Goal: Transaction & Acquisition: Purchase product/service

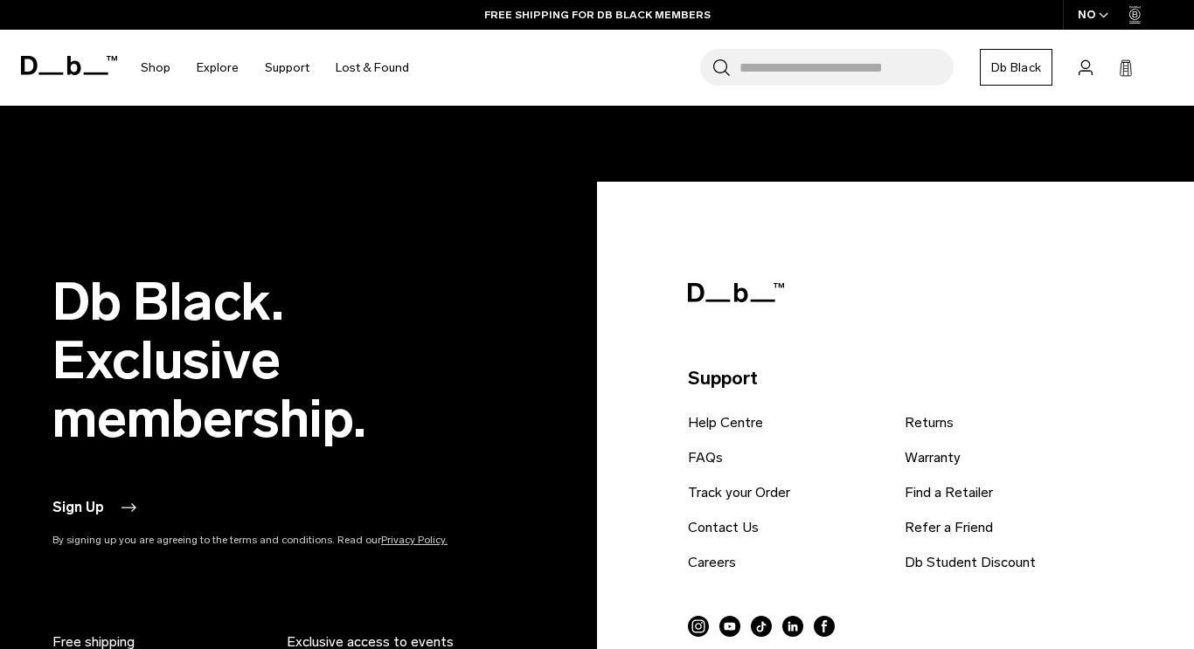
scroll to position [4207, 0]
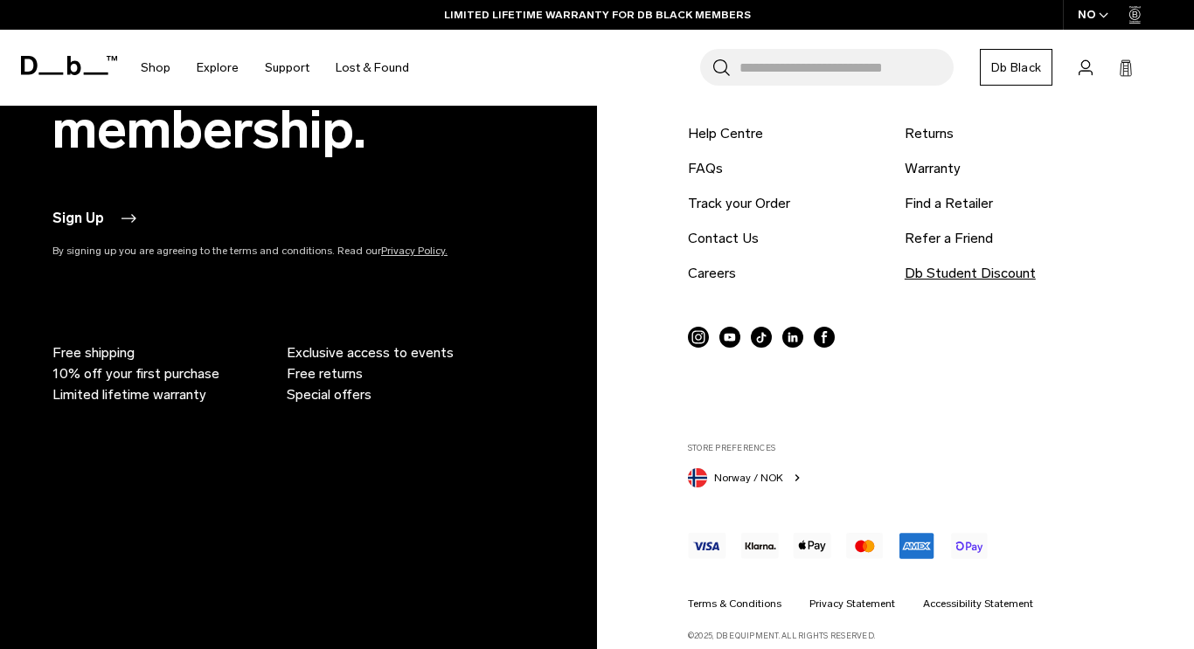
click at [972, 263] on link "Db Student Discount" at bounding box center [969, 273] width 131 height 21
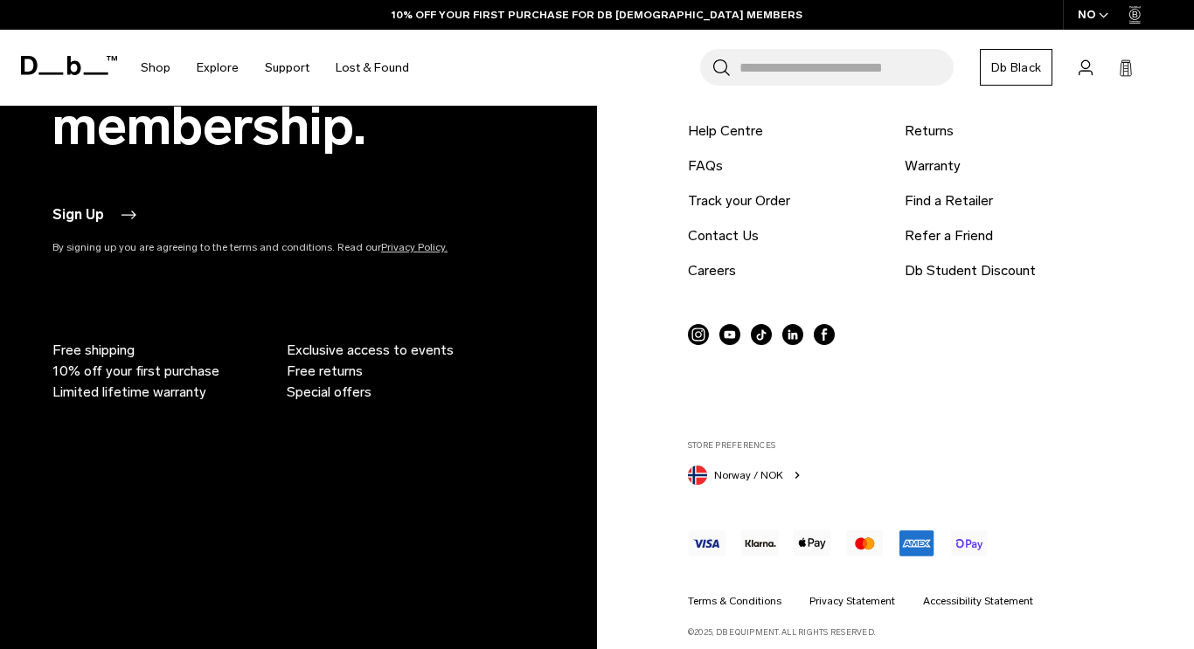
scroll to position [1901, 0]
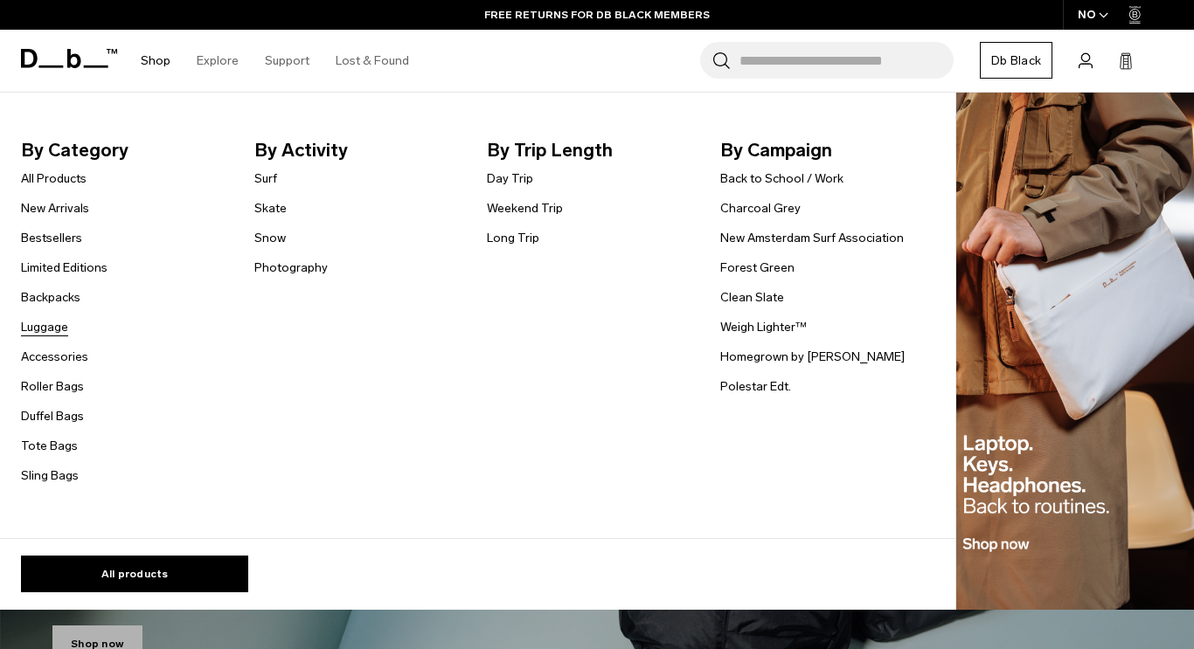
click at [50, 326] on link "Luggage" at bounding box center [44, 327] width 47 height 18
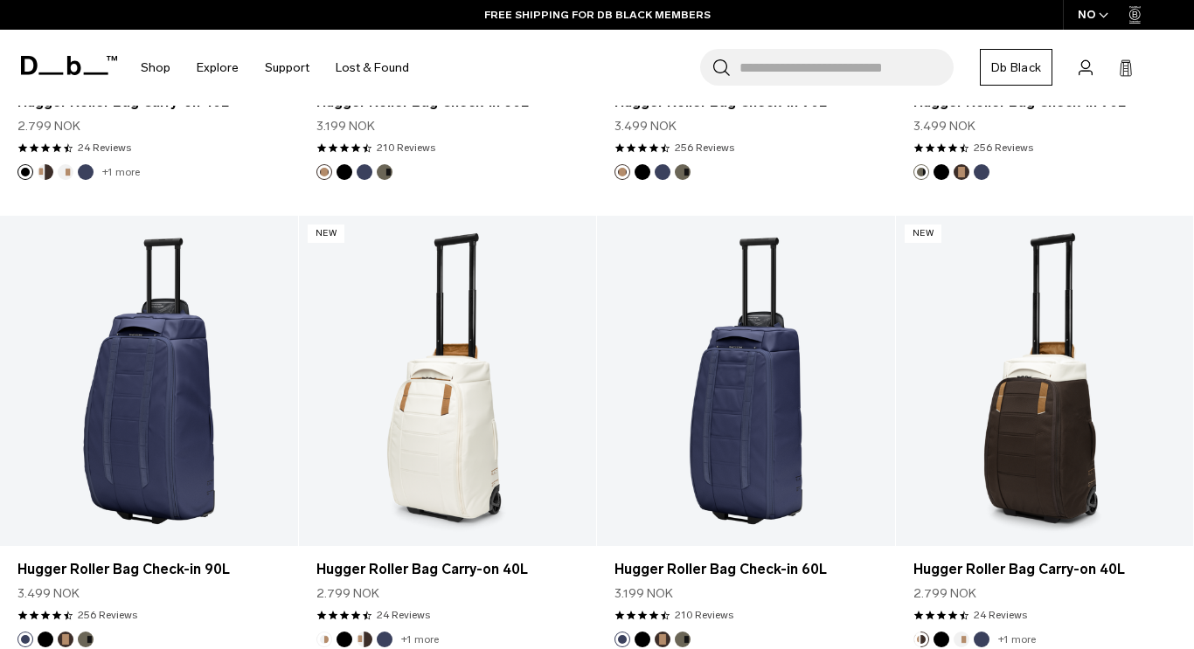
scroll to position [4468, 0]
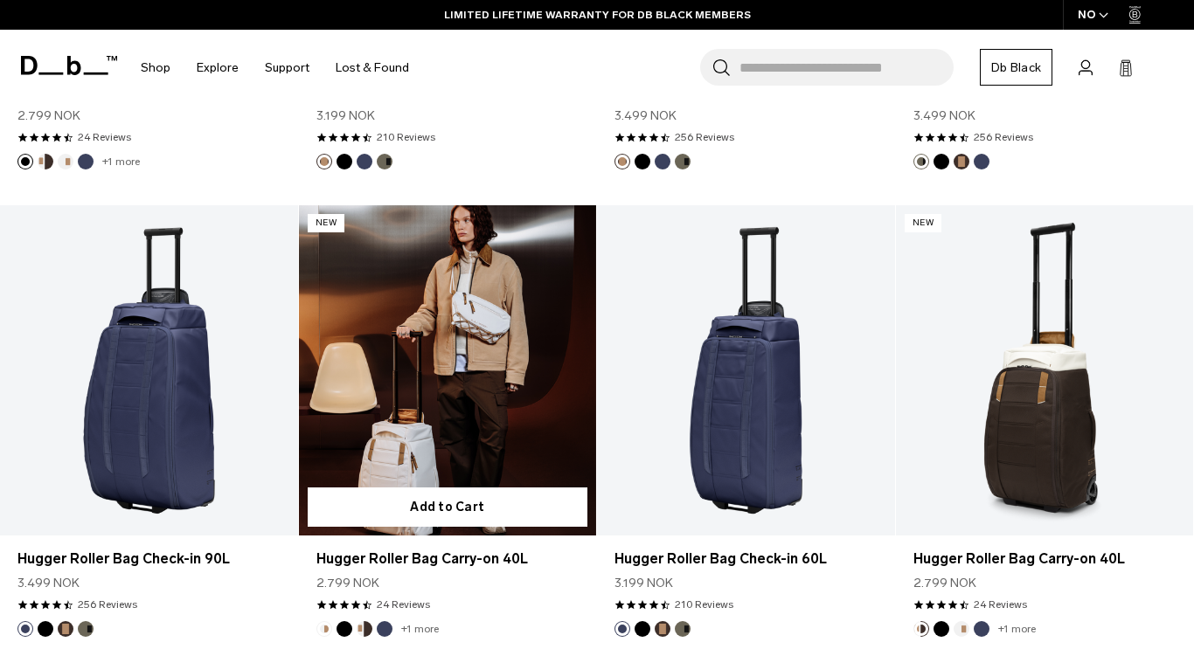
click at [470, 417] on link "Hugger Roller Bag Carry-on 40L" at bounding box center [448, 370] width 298 height 330
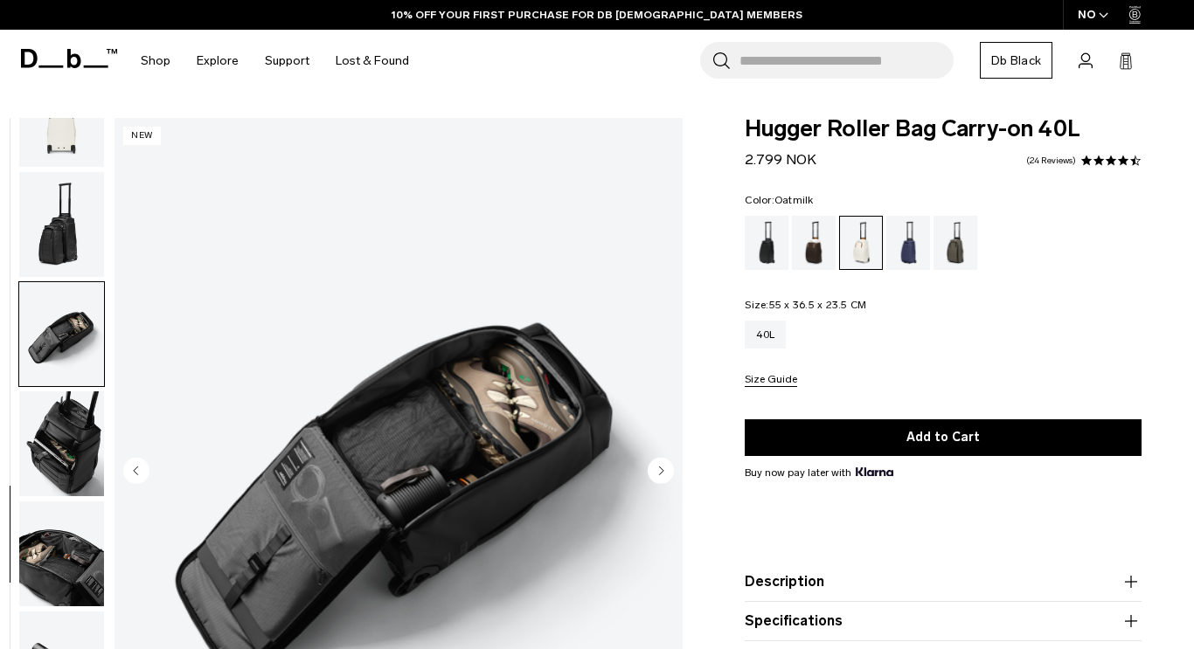
click at [55, 448] on img "button" at bounding box center [61, 443] width 85 height 105
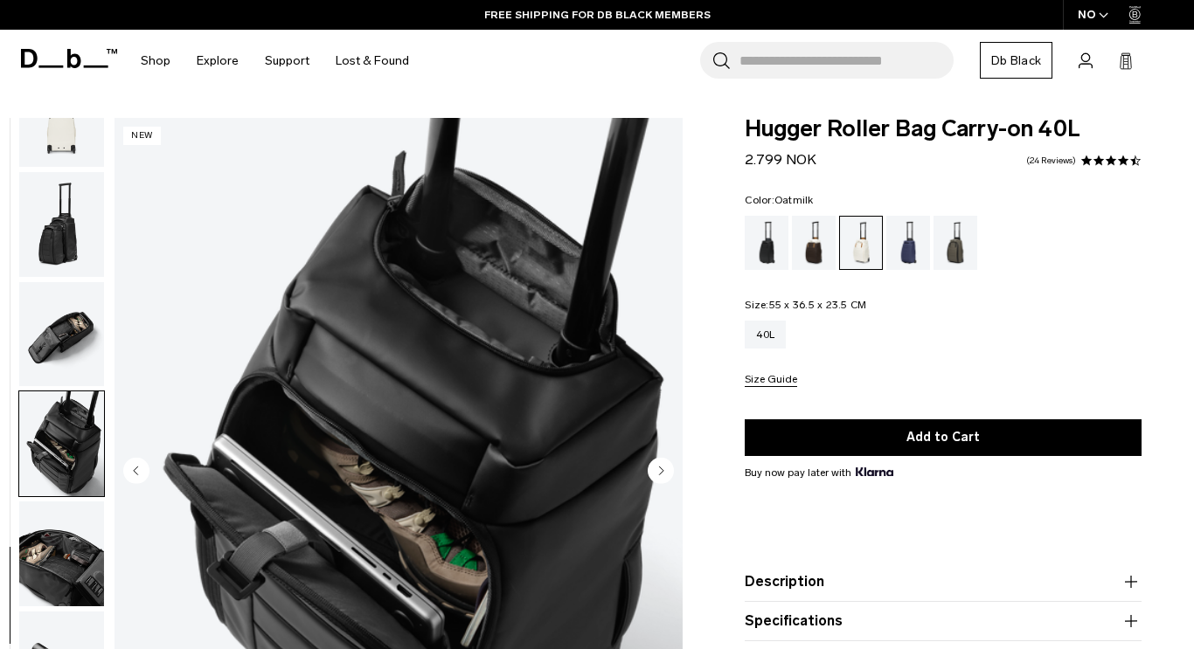
click at [47, 564] on img "button" at bounding box center [61, 554] width 85 height 105
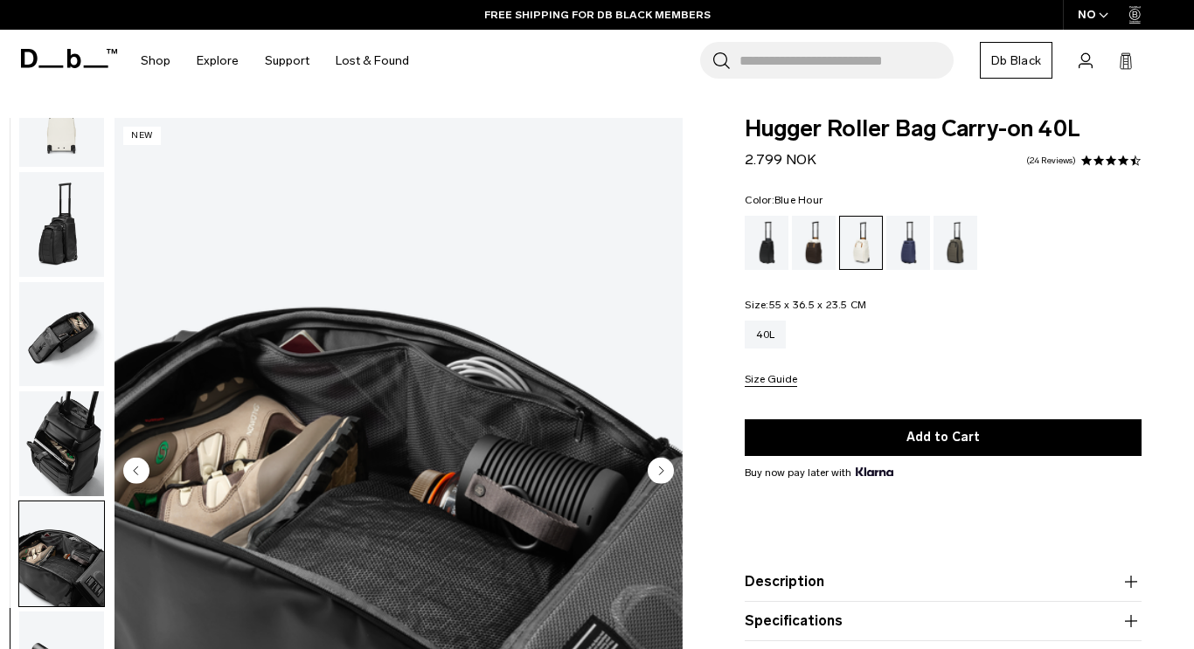
click at [910, 247] on div "Blue Hour" at bounding box center [908, 243] width 45 height 54
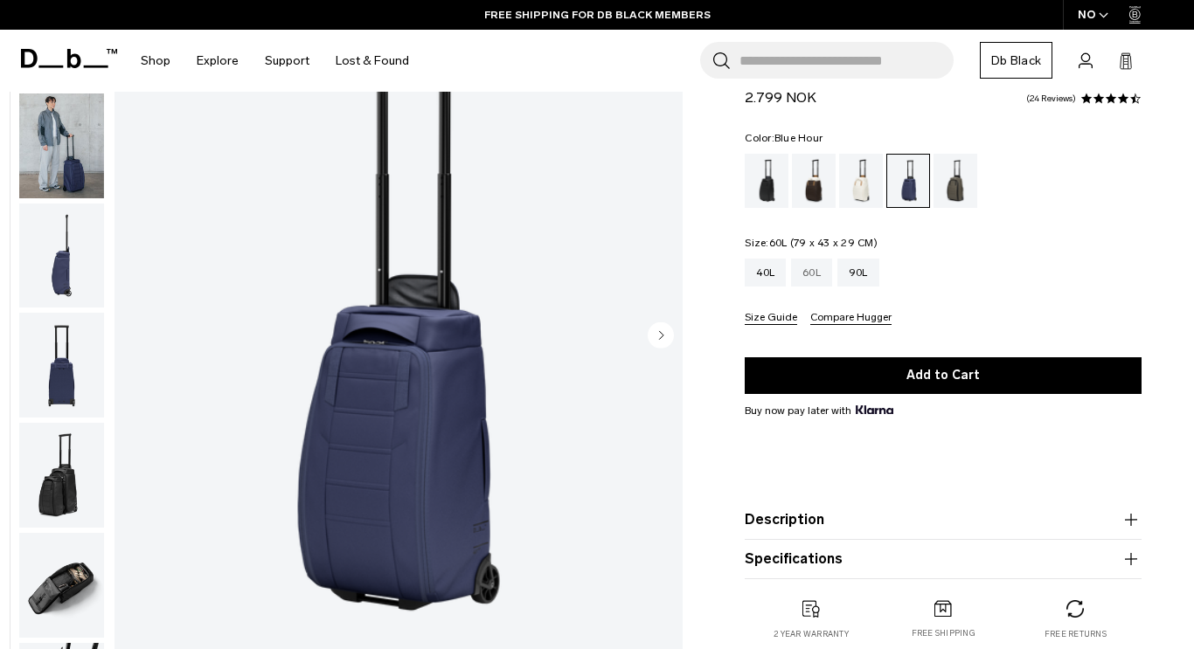
click at [814, 278] on div "60L" at bounding box center [811, 273] width 41 height 28
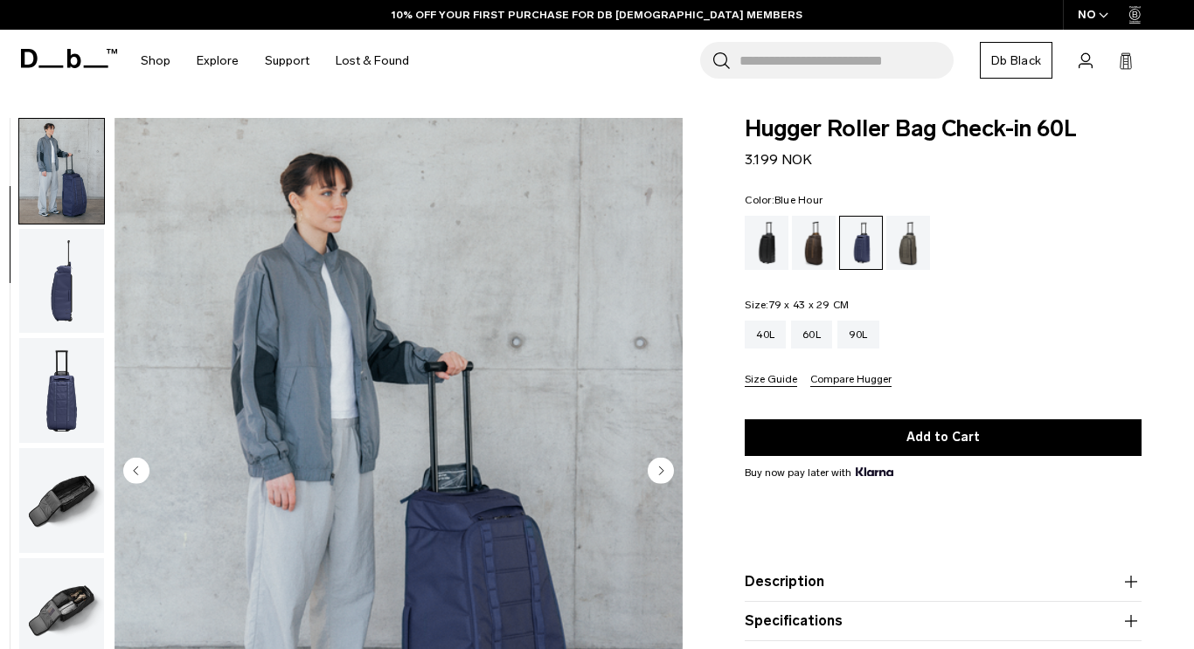
click at [661, 468] on circle "Next slide" at bounding box center [660, 471] width 26 height 26
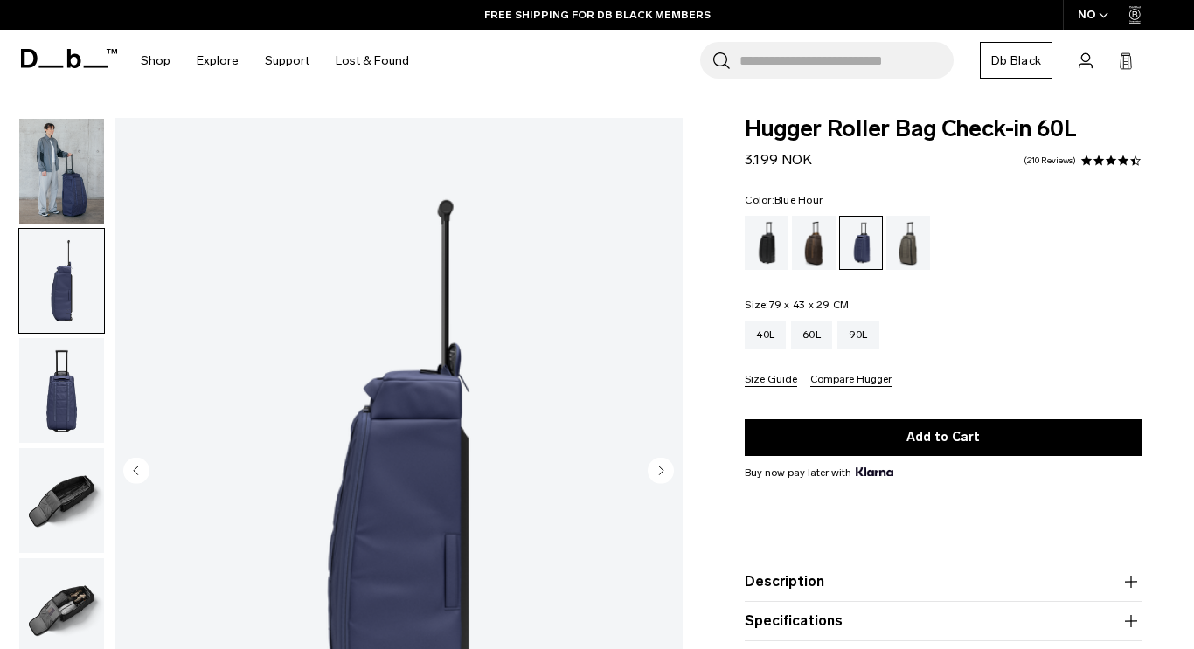
scroll to position [220, 0]
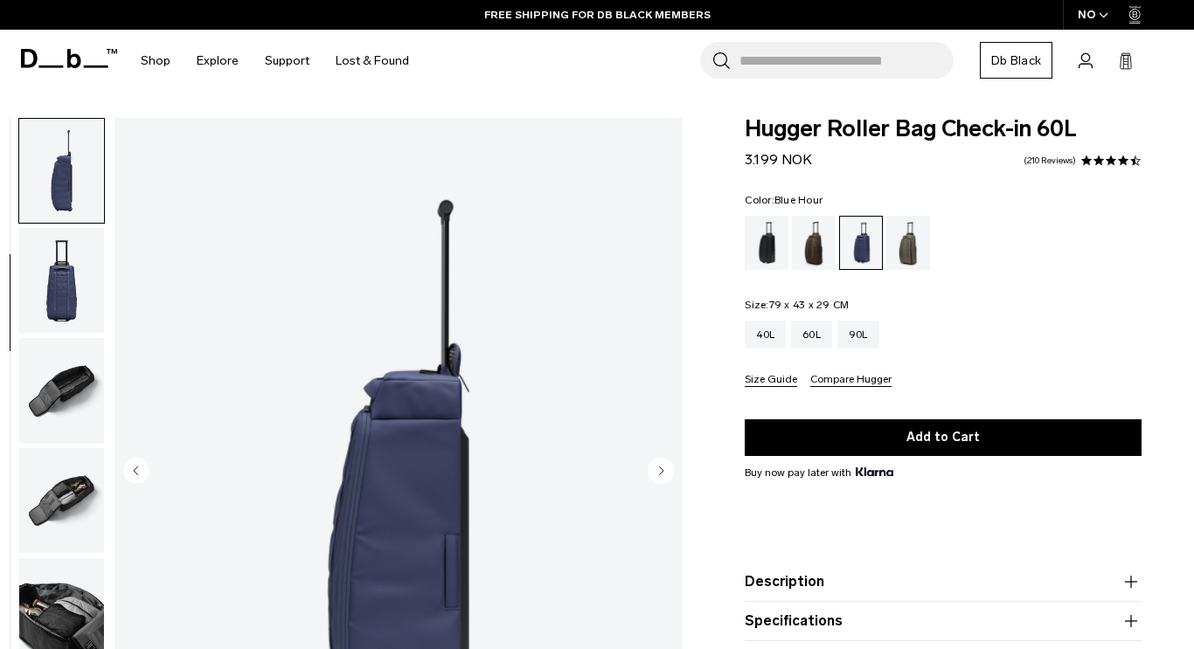
click at [661, 468] on circle "Next slide" at bounding box center [660, 471] width 26 height 26
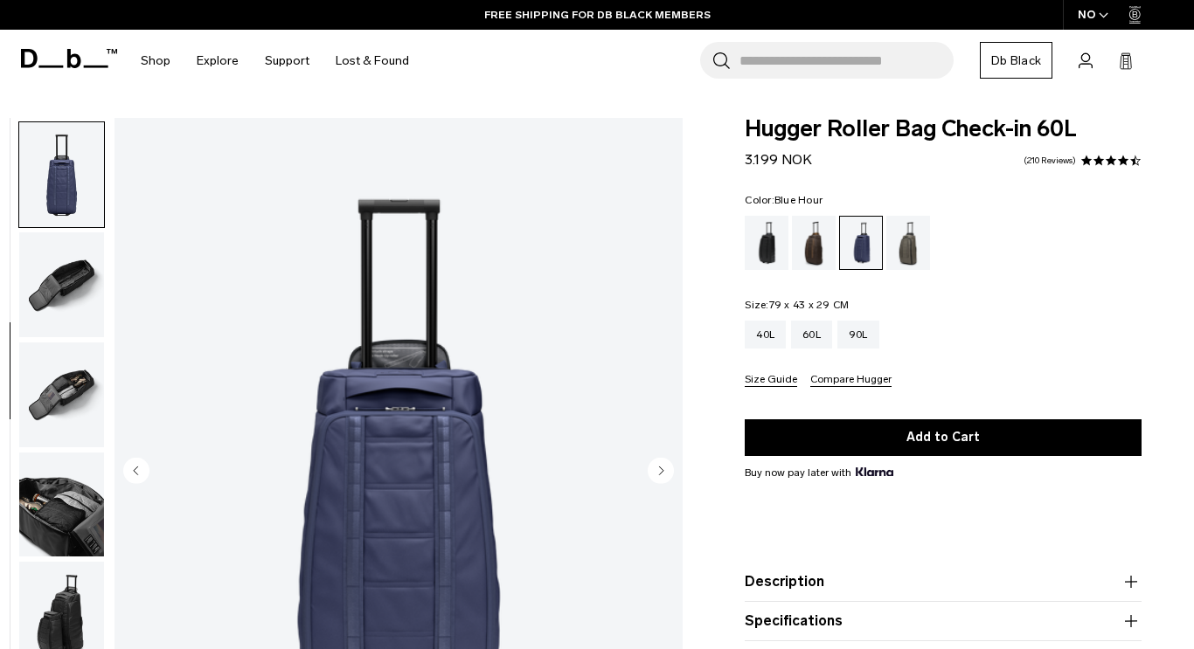
scroll to position [329, 0]
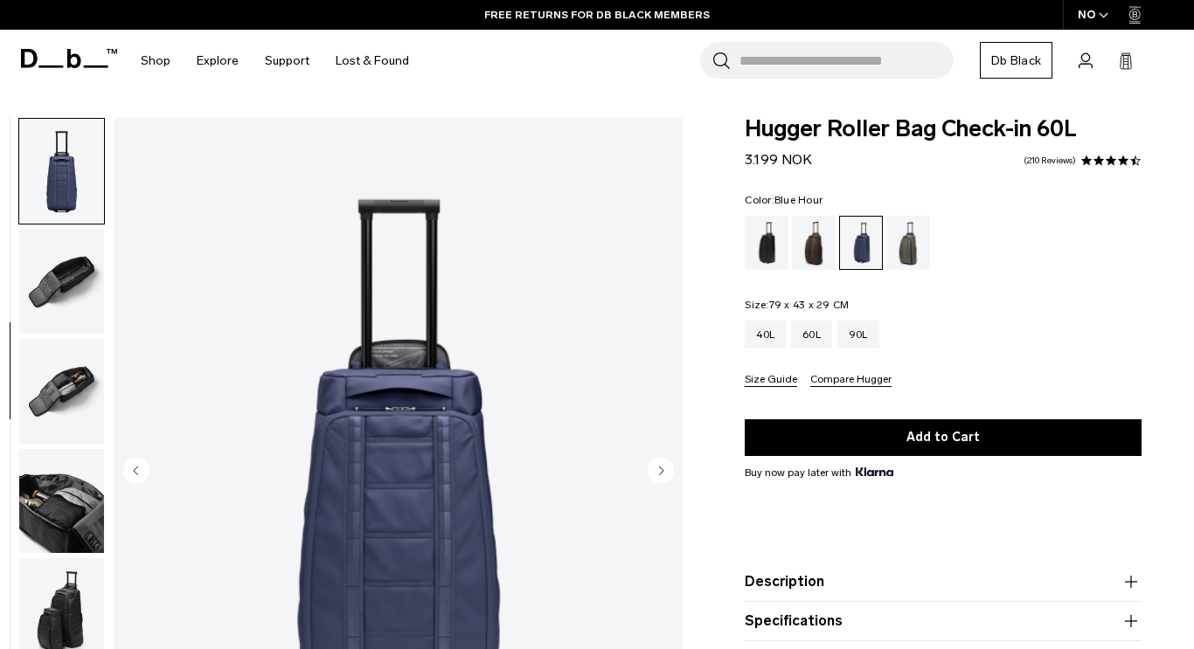
click at [657, 470] on circle "Next slide" at bounding box center [660, 471] width 26 height 26
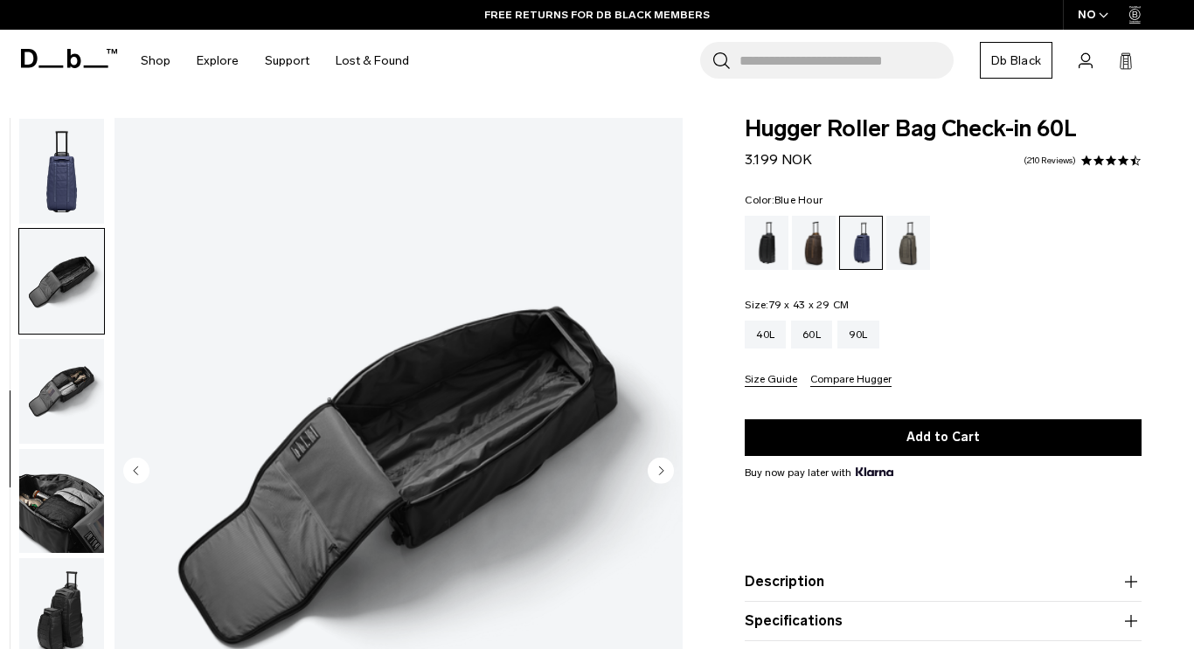
scroll to position [386, 0]
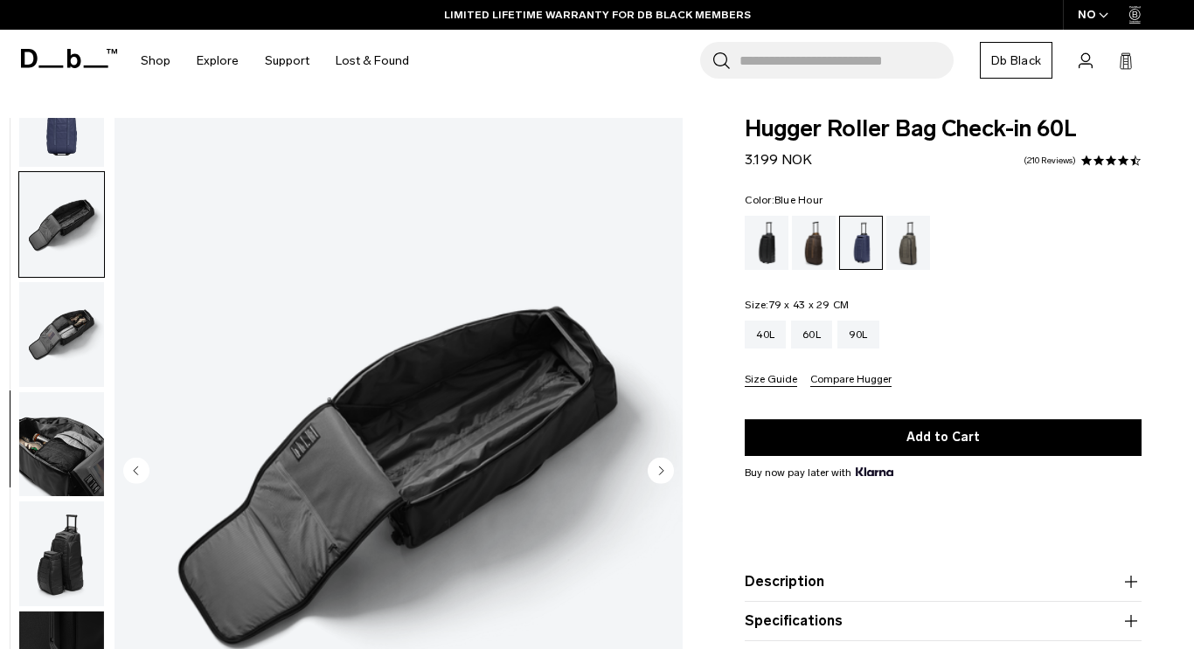
click at [657, 470] on circle "Next slide" at bounding box center [660, 471] width 26 height 26
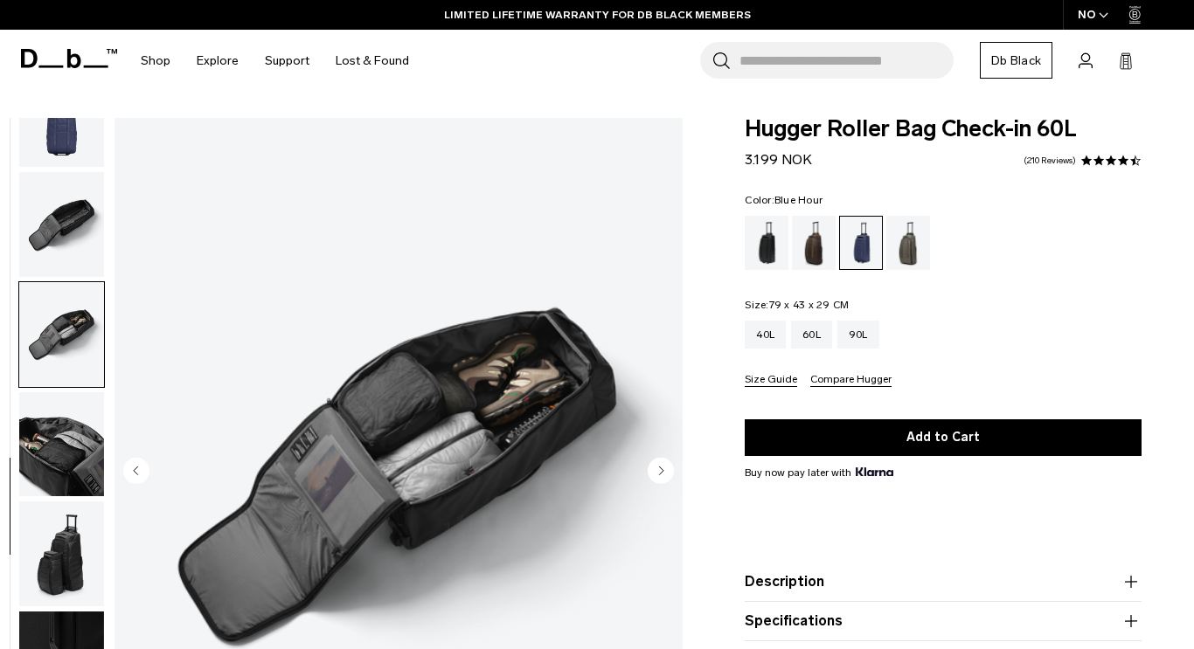
click at [657, 470] on circle "Next slide" at bounding box center [660, 471] width 26 height 26
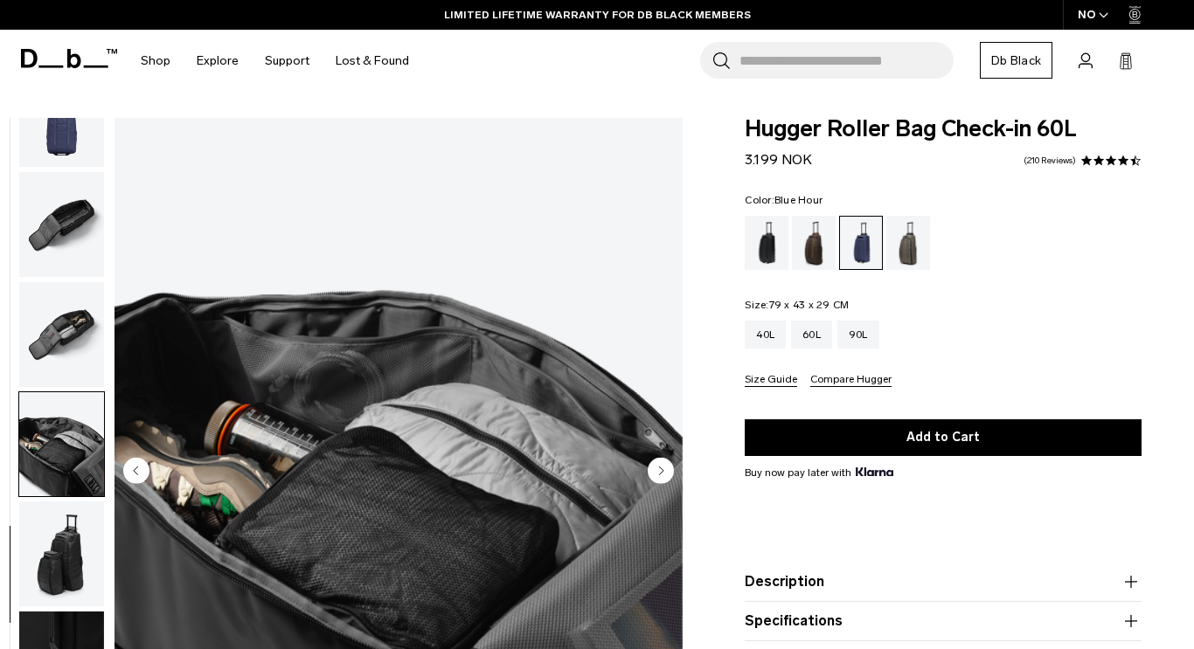
click at [657, 470] on circle "Next slide" at bounding box center [660, 471] width 26 height 26
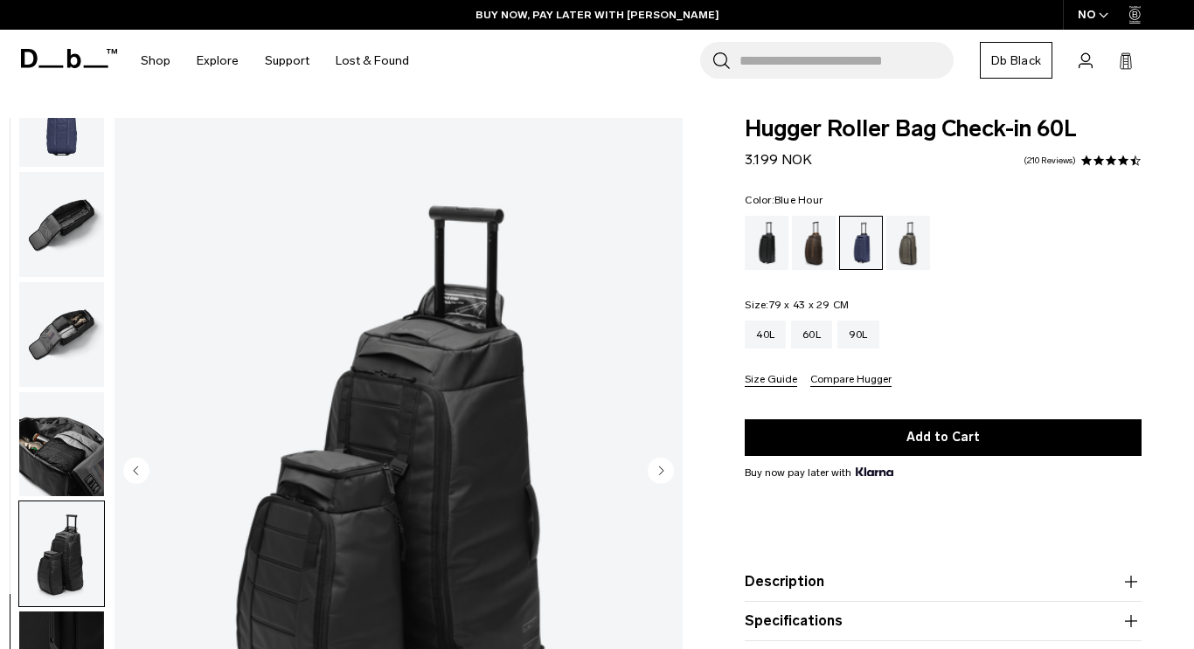
click at [657, 470] on circle "Next slide" at bounding box center [660, 471] width 26 height 26
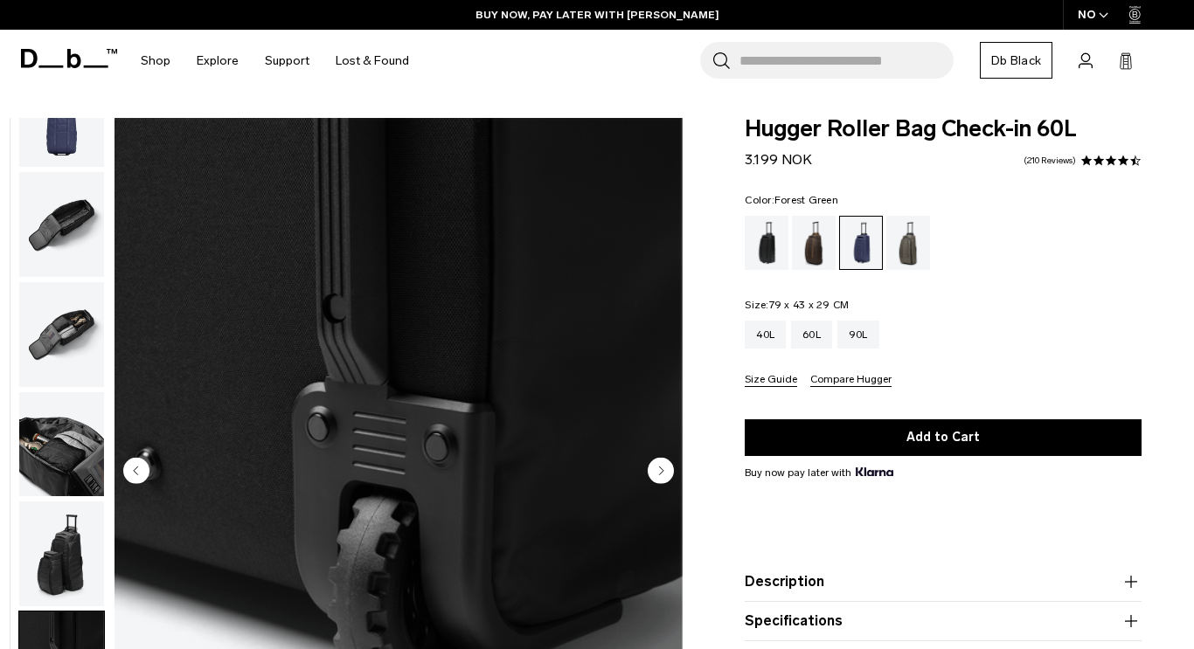
click at [914, 251] on div "Forest Green" at bounding box center [908, 243] width 45 height 54
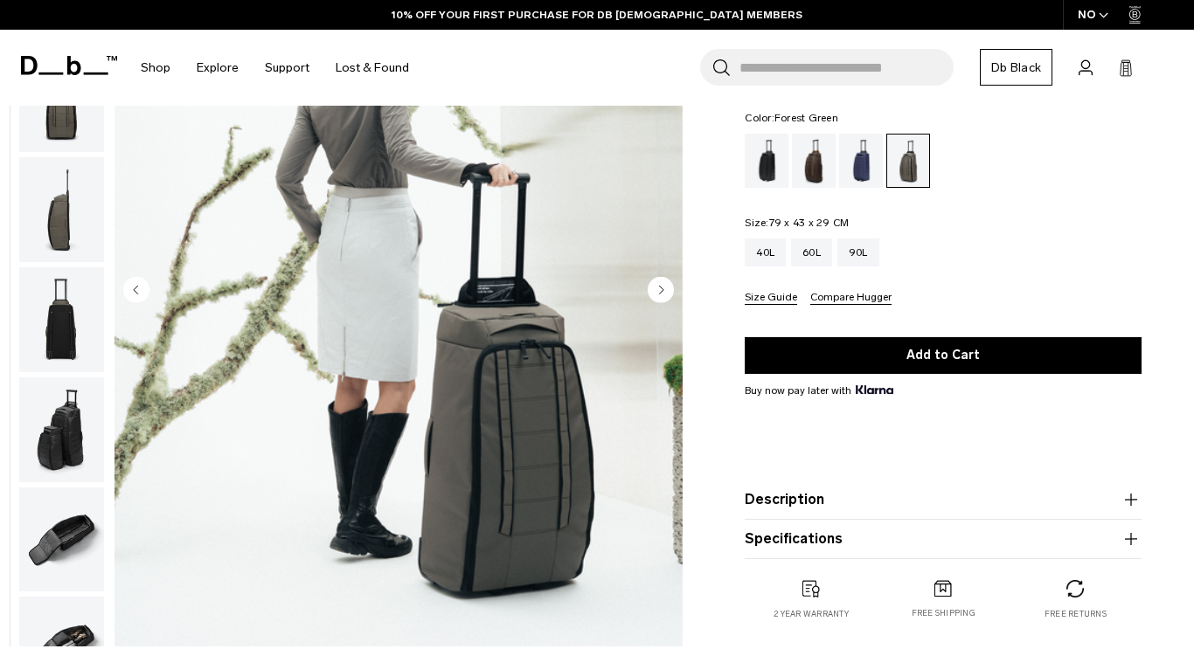
click at [66, 447] on img "button" at bounding box center [61, 429] width 85 height 105
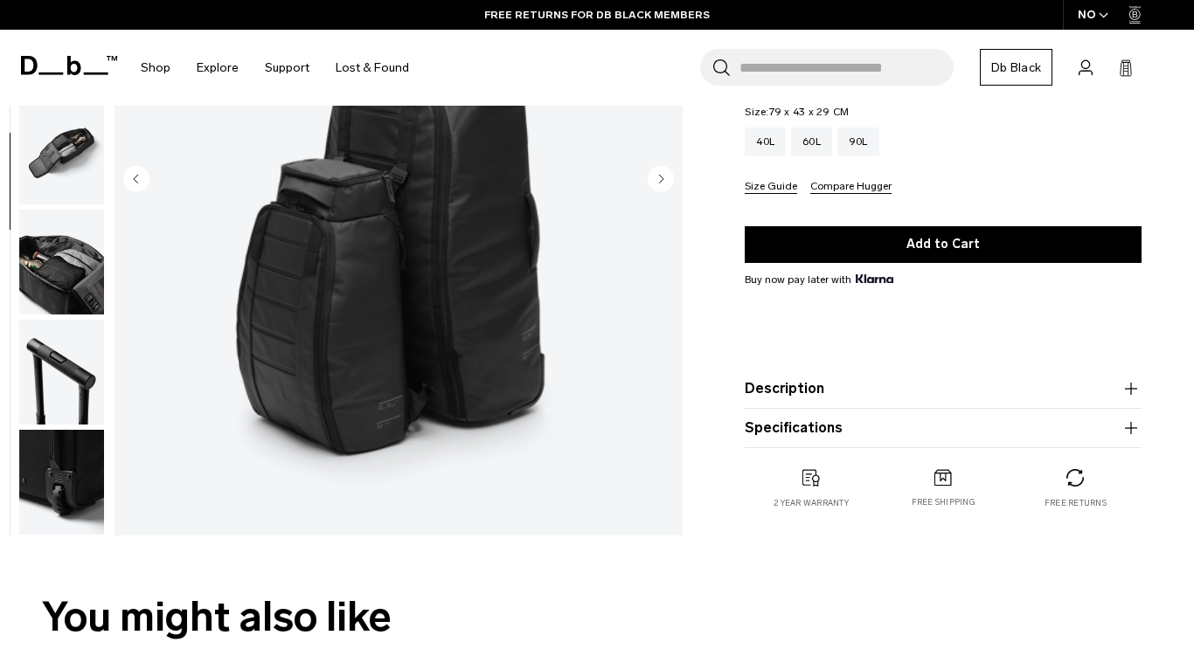
scroll to position [300, 0]
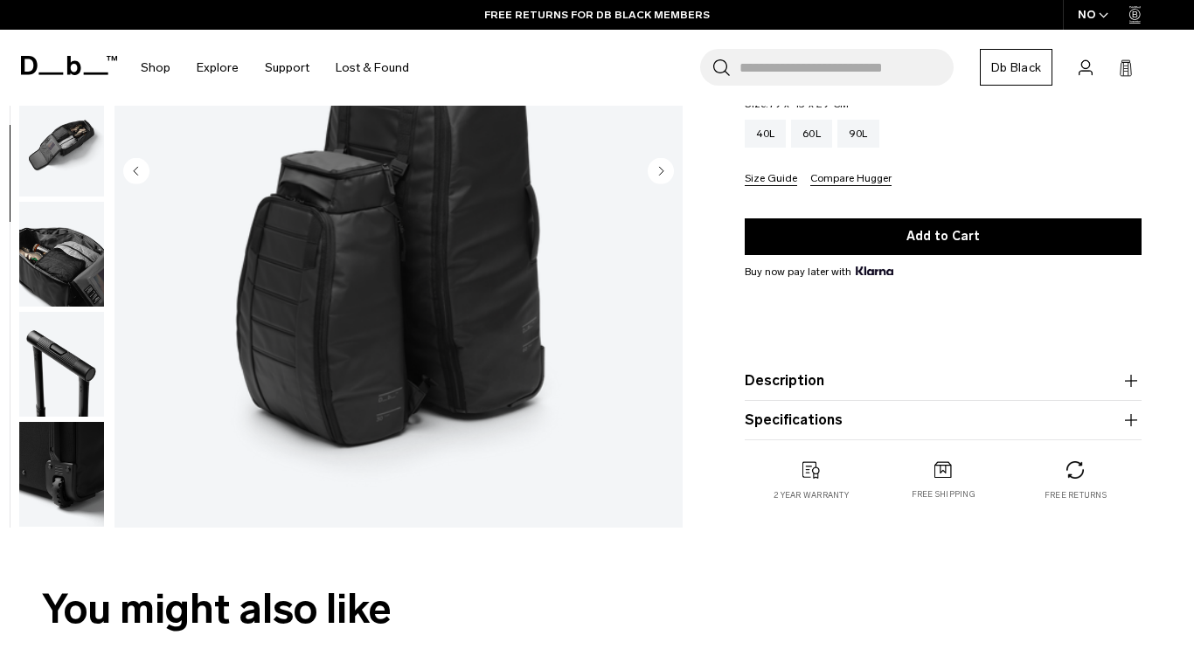
click at [67, 381] on img "button" at bounding box center [61, 364] width 85 height 105
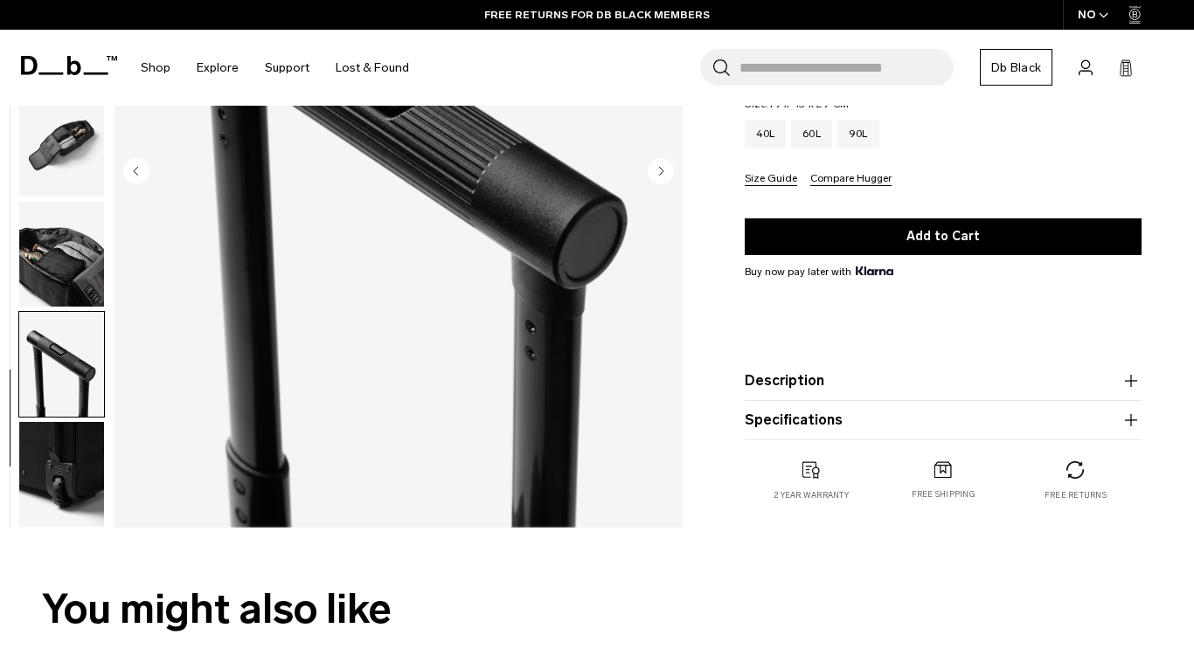
click at [69, 442] on img "button" at bounding box center [61, 474] width 85 height 105
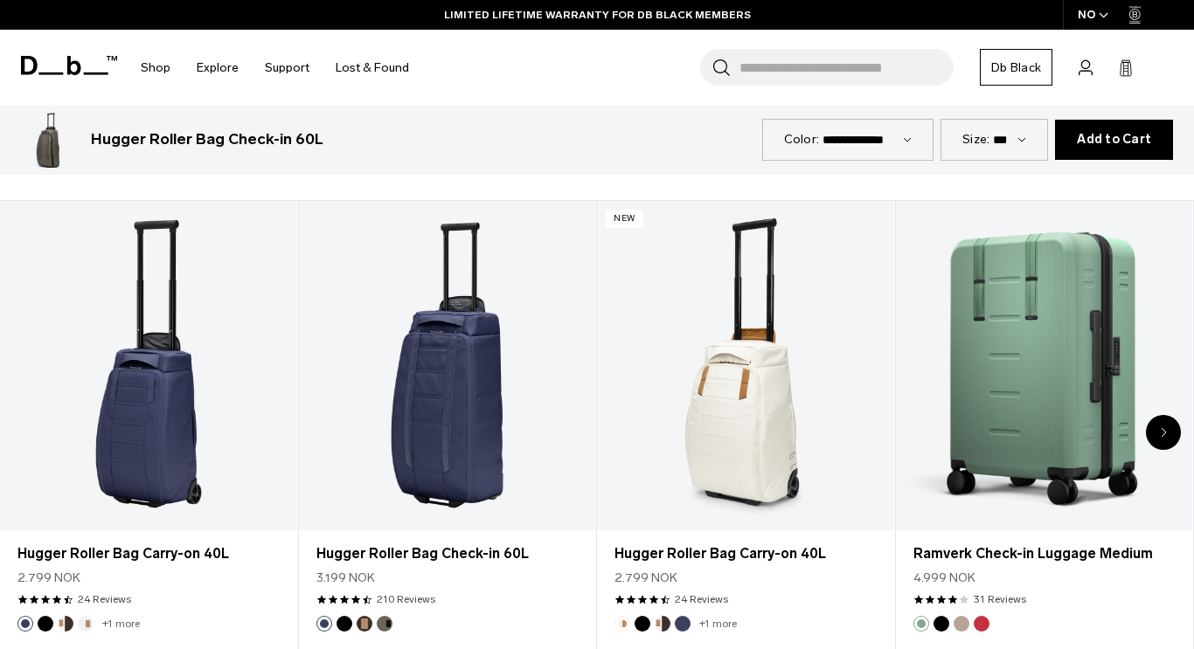
scroll to position [936, 0]
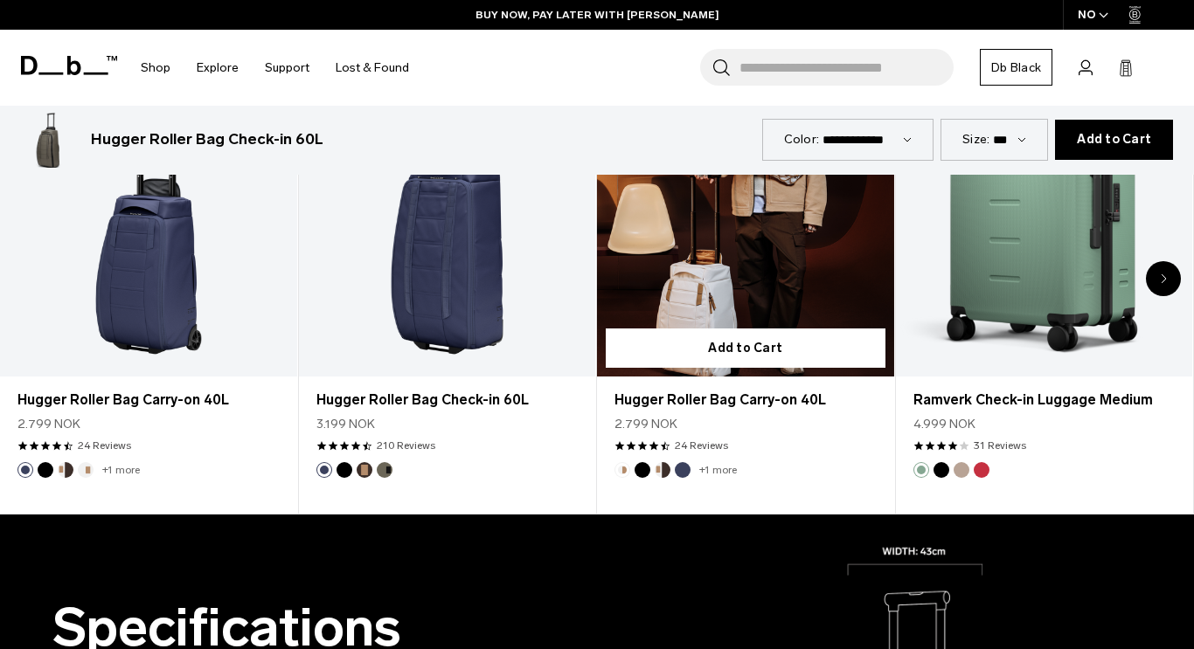
click at [742, 280] on link "Hugger Roller Bag Carry-on 40L" at bounding box center [745, 211] width 297 height 329
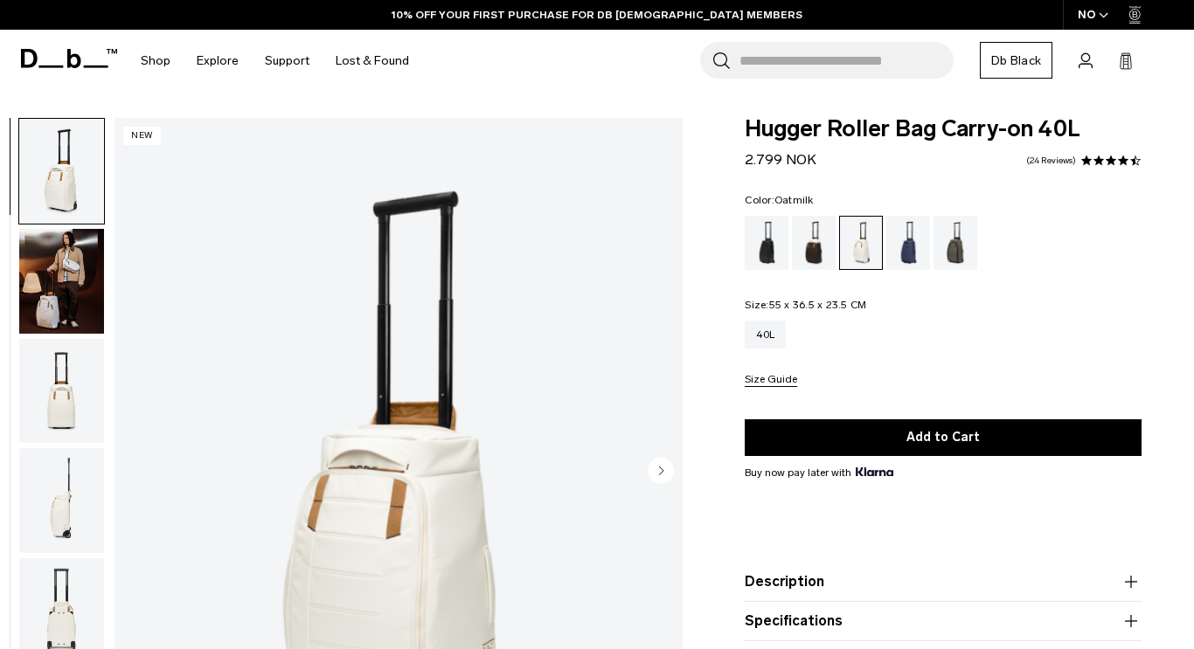
click at [664, 470] on circle "Next slide" at bounding box center [660, 471] width 26 height 26
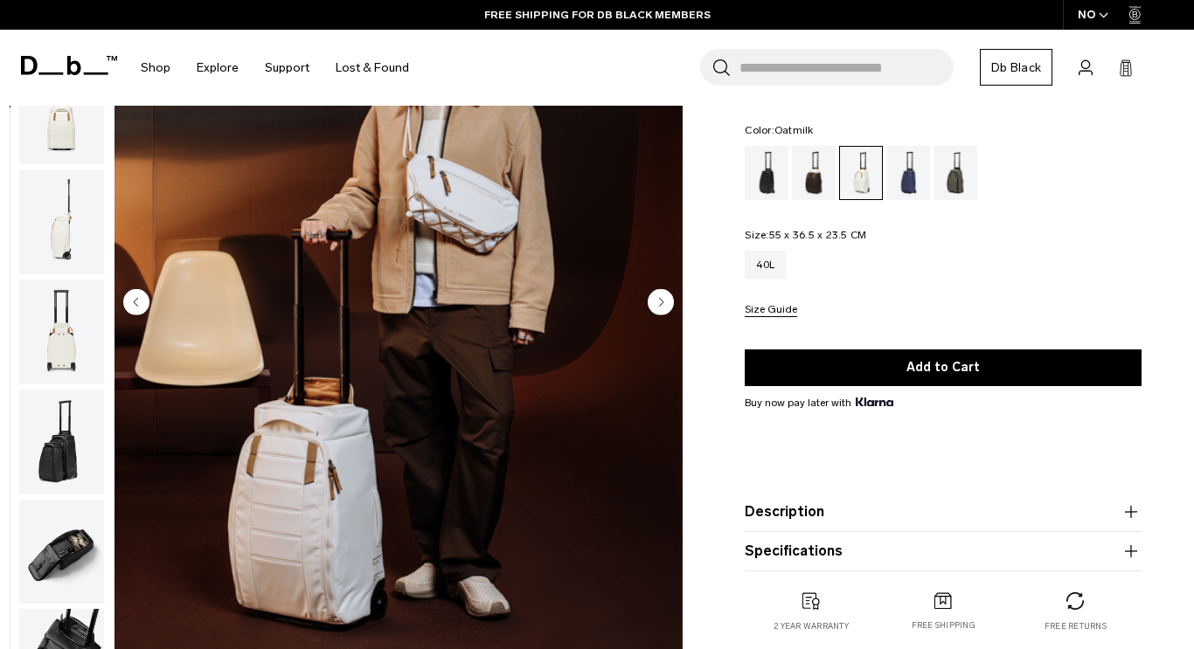
scroll to position [204, 0]
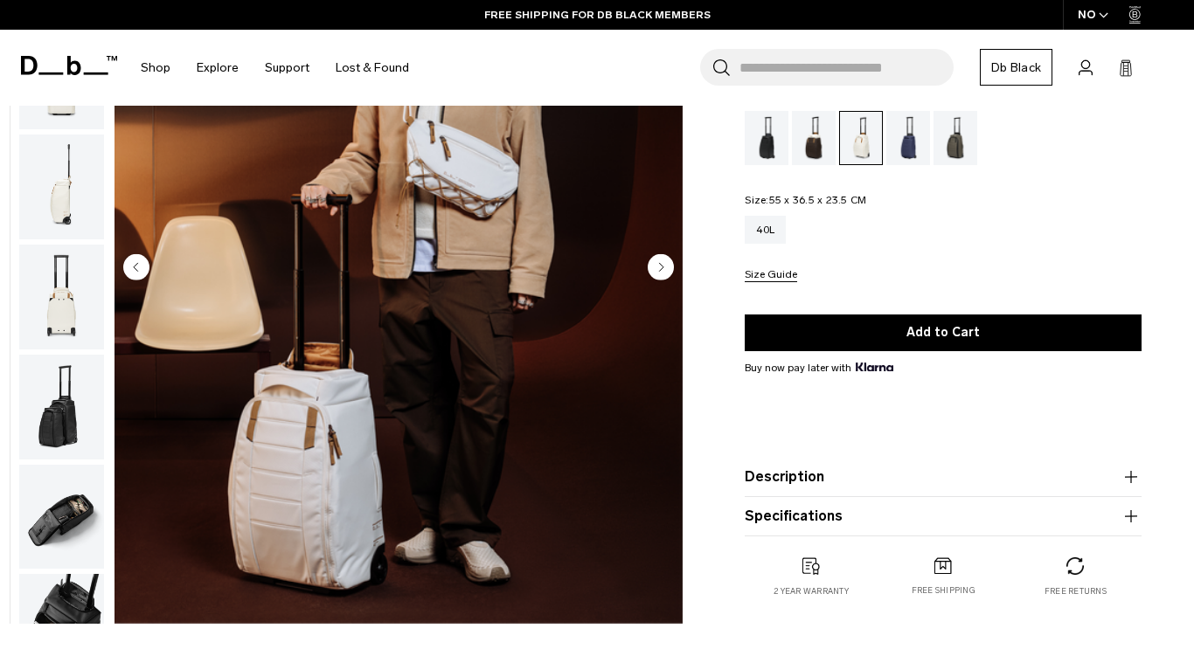
click at [659, 260] on circle "Next slide" at bounding box center [660, 267] width 26 height 26
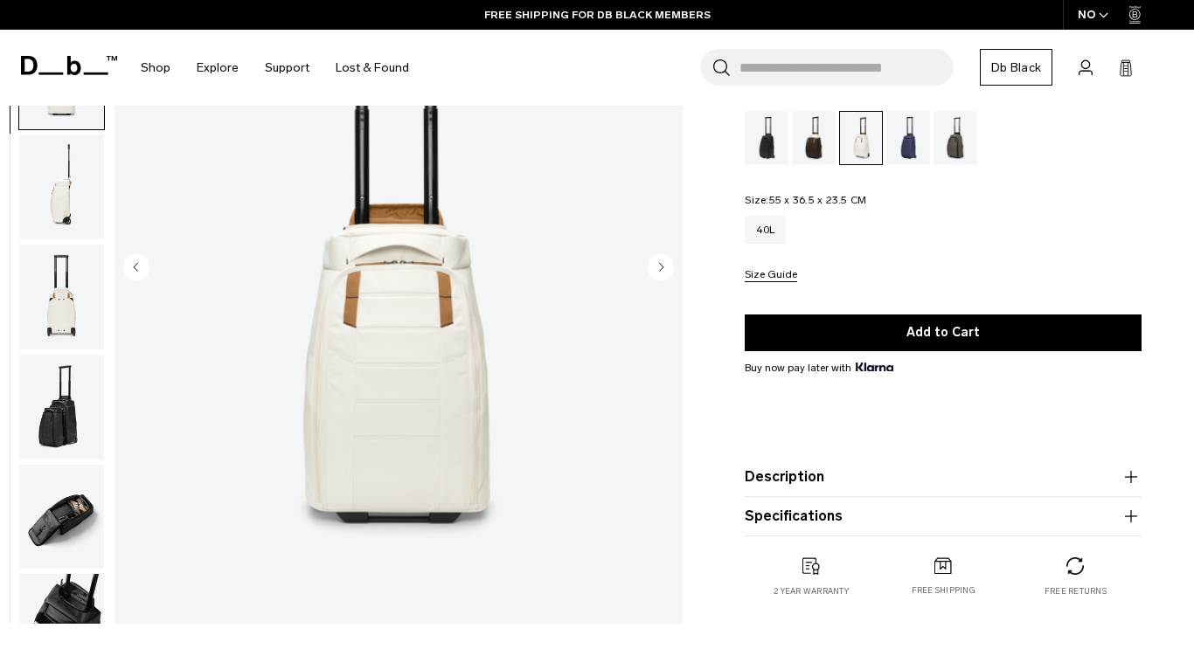
scroll to position [220, 0]
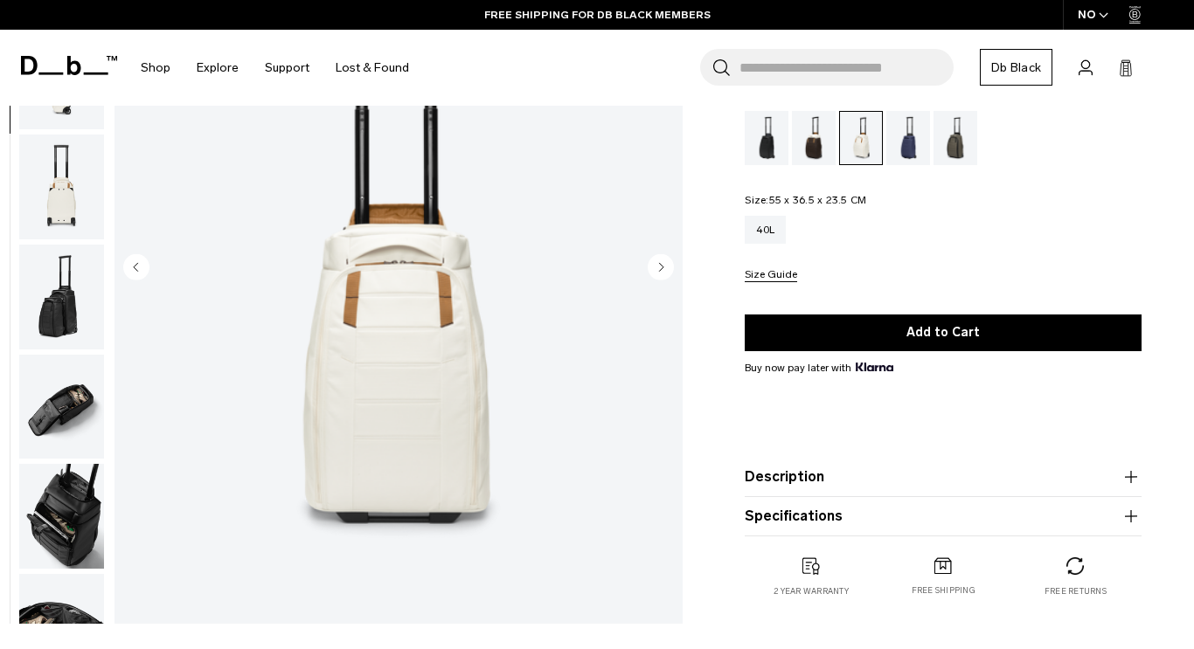
click at [659, 260] on circle "Next slide" at bounding box center [660, 267] width 26 height 26
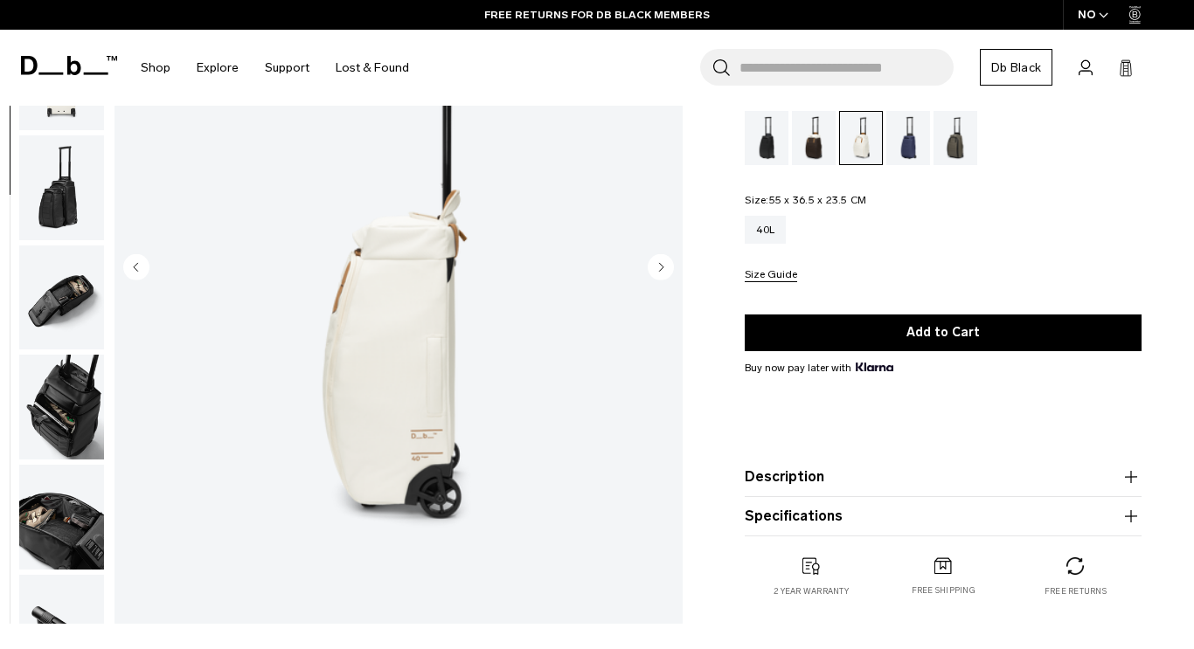
click at [659, 260] on circle "Next slide" at bounding box center [660, 267] width 26 height 26
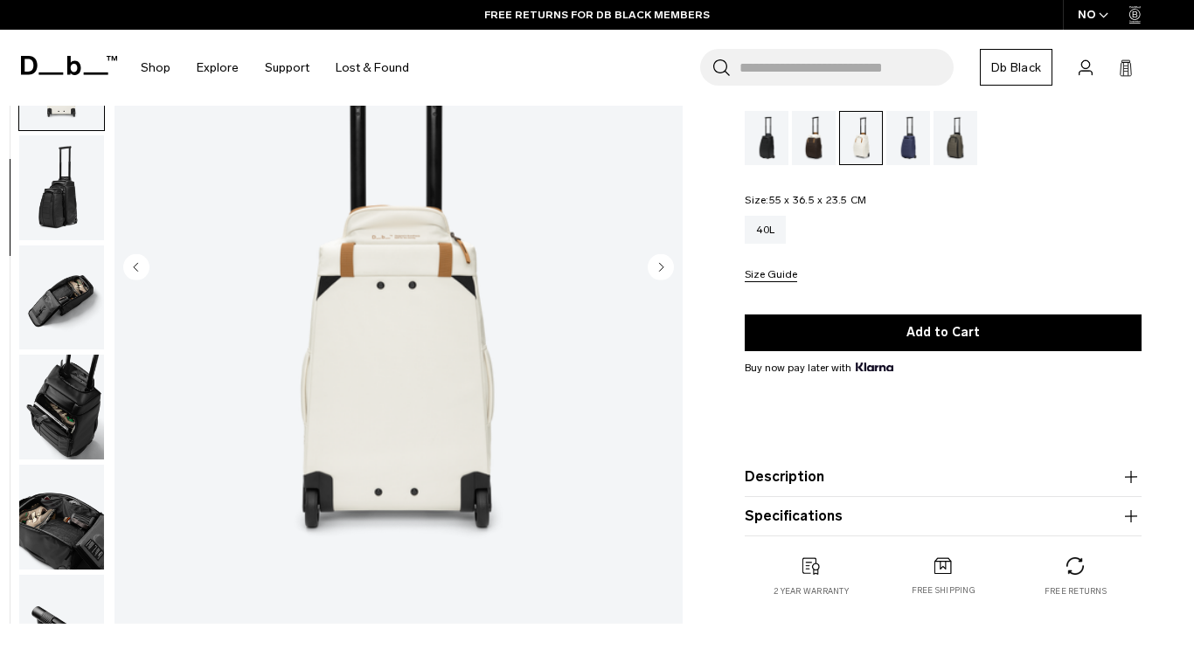
scroll to position [439, 0]
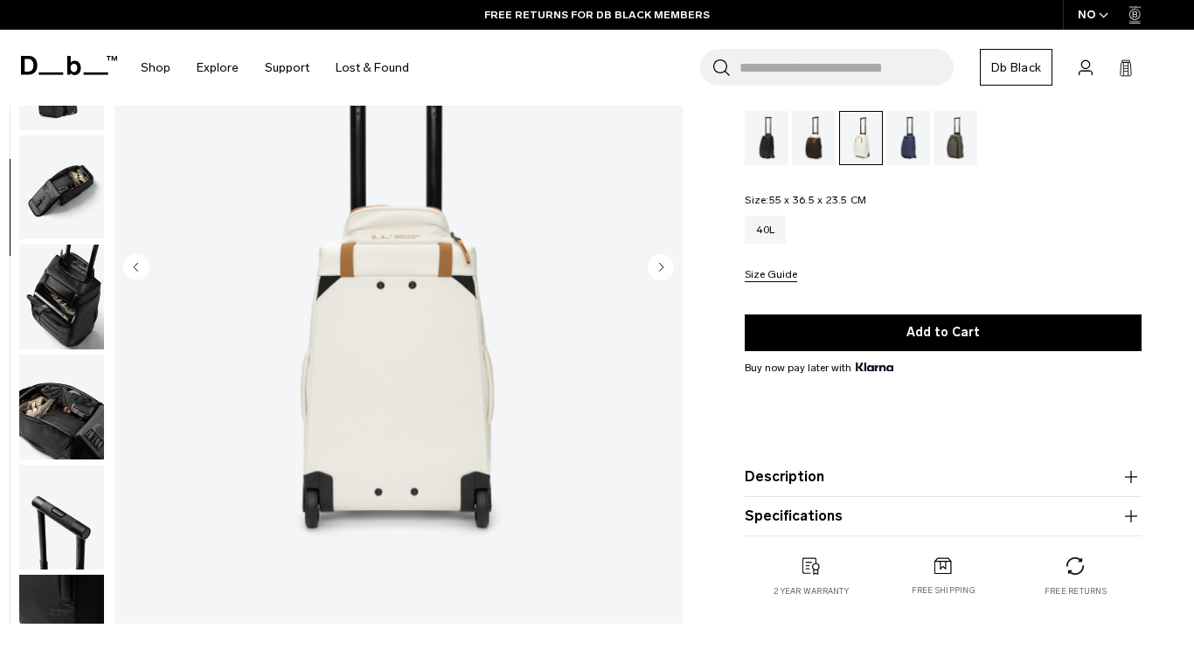
click at [659, 260] on circle "Next slide" at bounding box center [660, 267] width 26 height 26
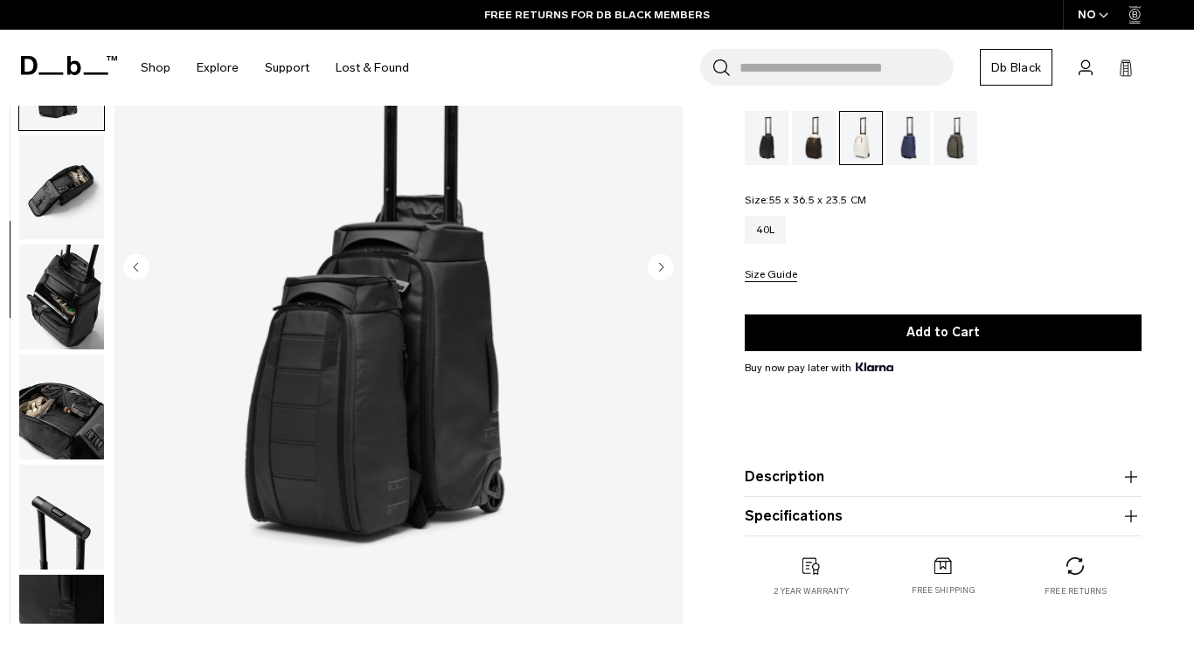
scroll to position [496, 0]
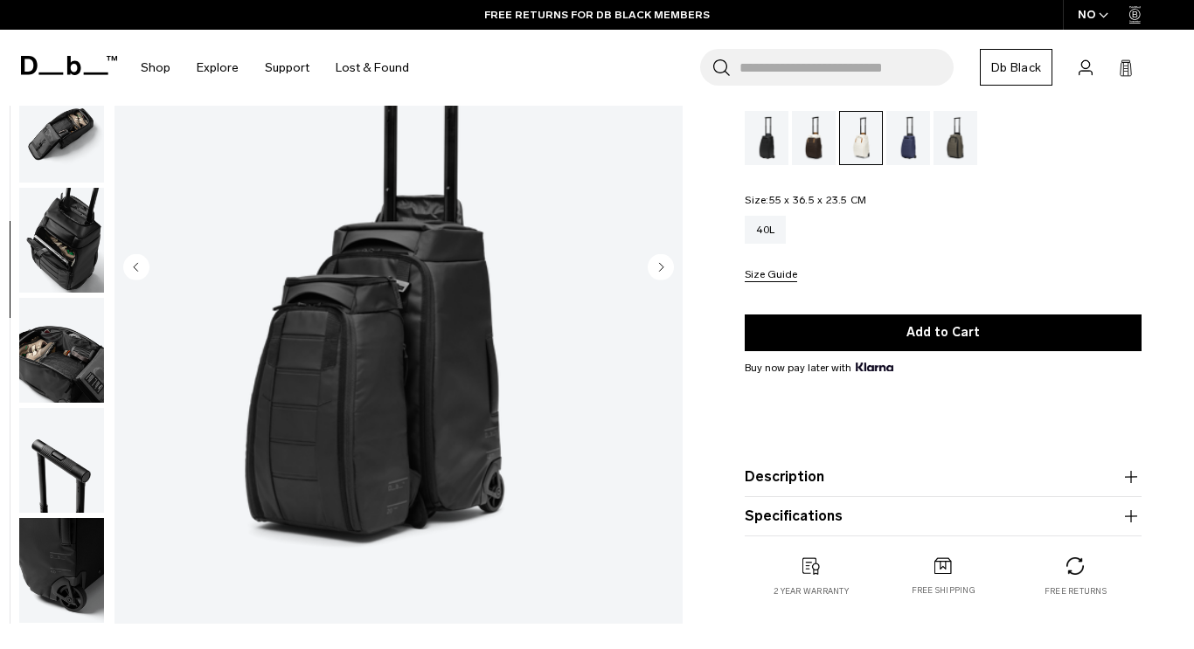
click at [659, 260] on circle "Next slide" at bounding box center [660, 267] width 26 height 26
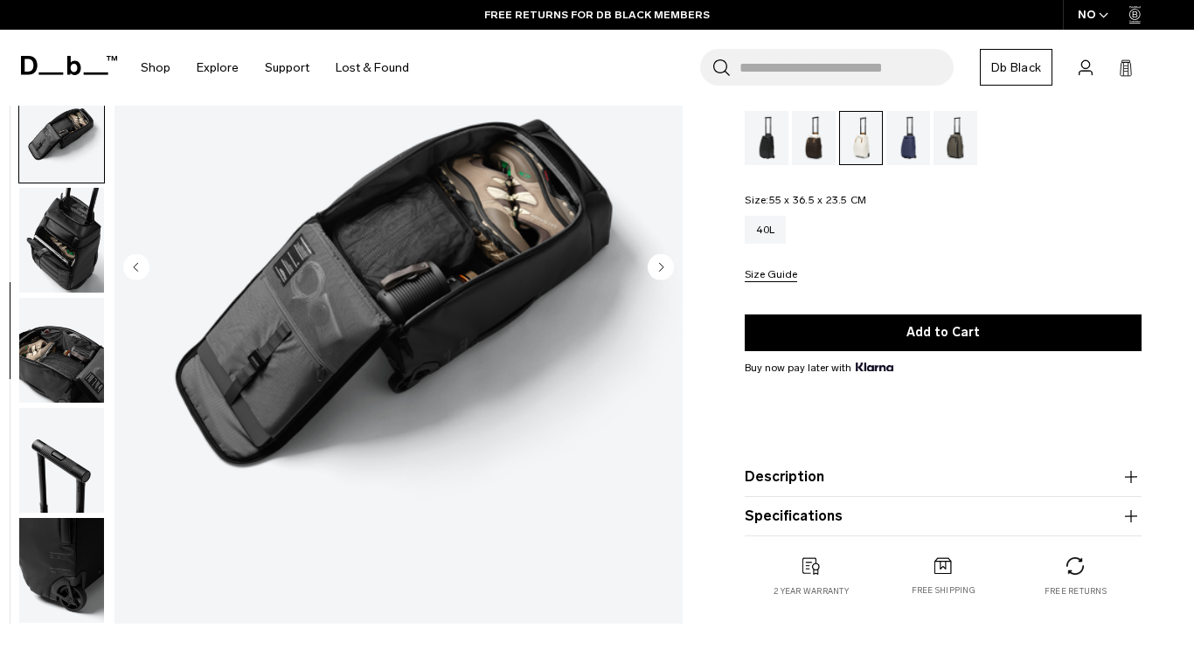
click at [659, 260] on circle "Next slide" at bounding box center [660, 267] width 26 height 26
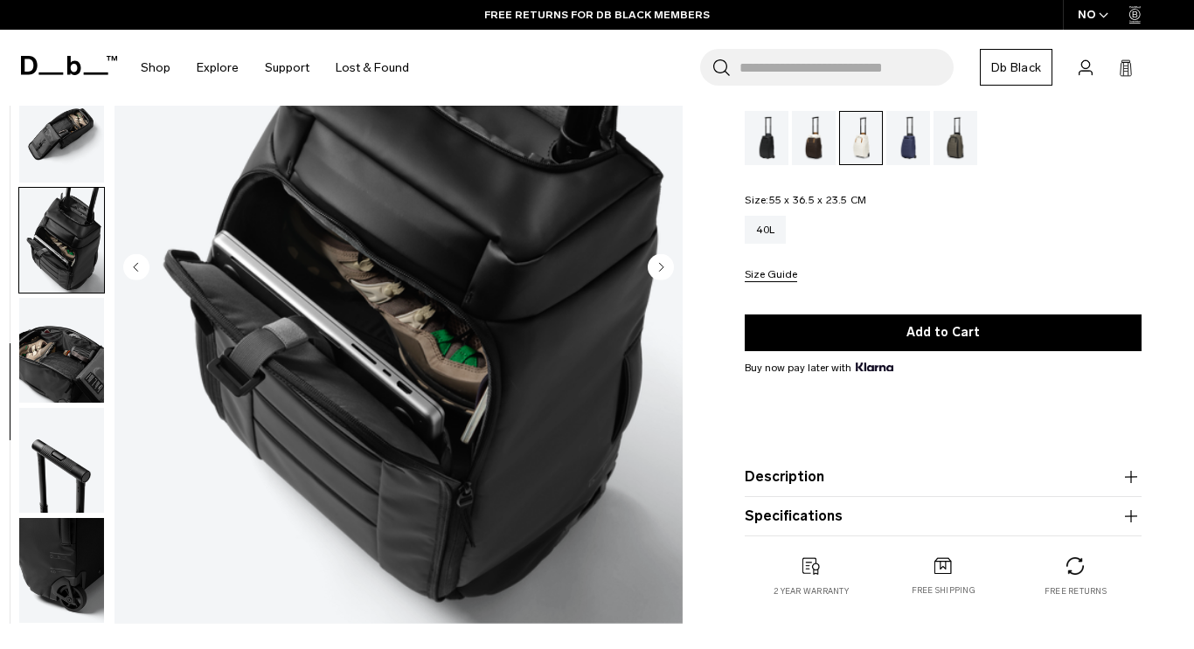
click at [659, 260] on circle "Next slide" at bounding box center [660, 267] width 26 height 26
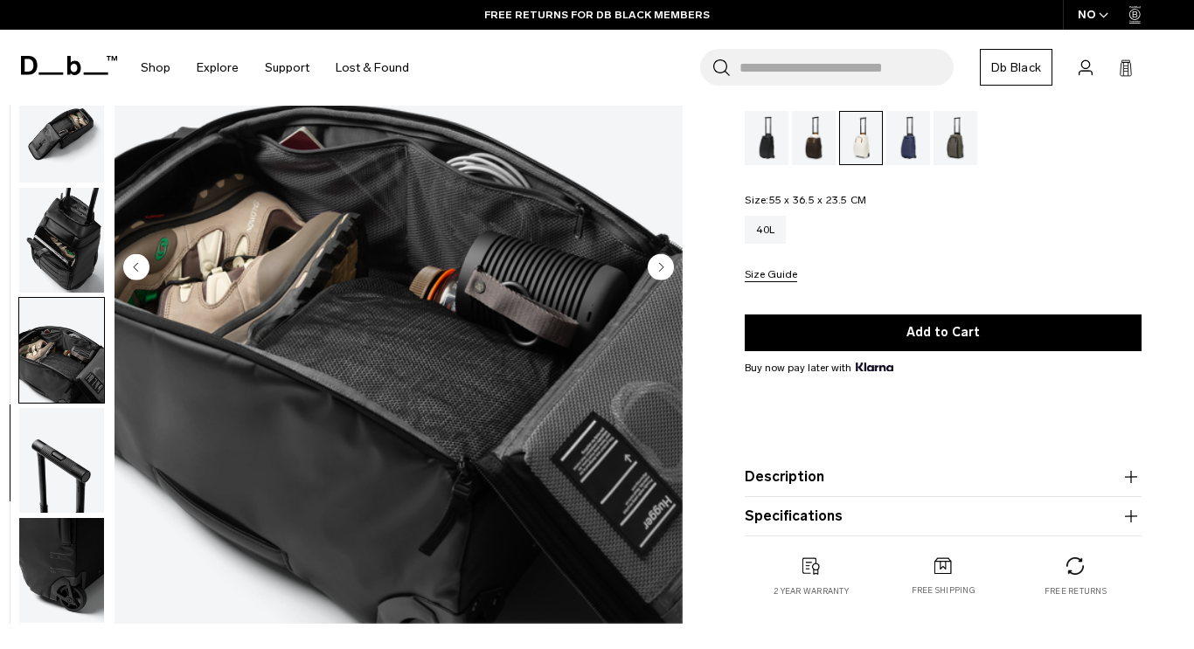
click at [659, 260] on circle "Next slide" at bounding box center [660, 267] width 26 height 26
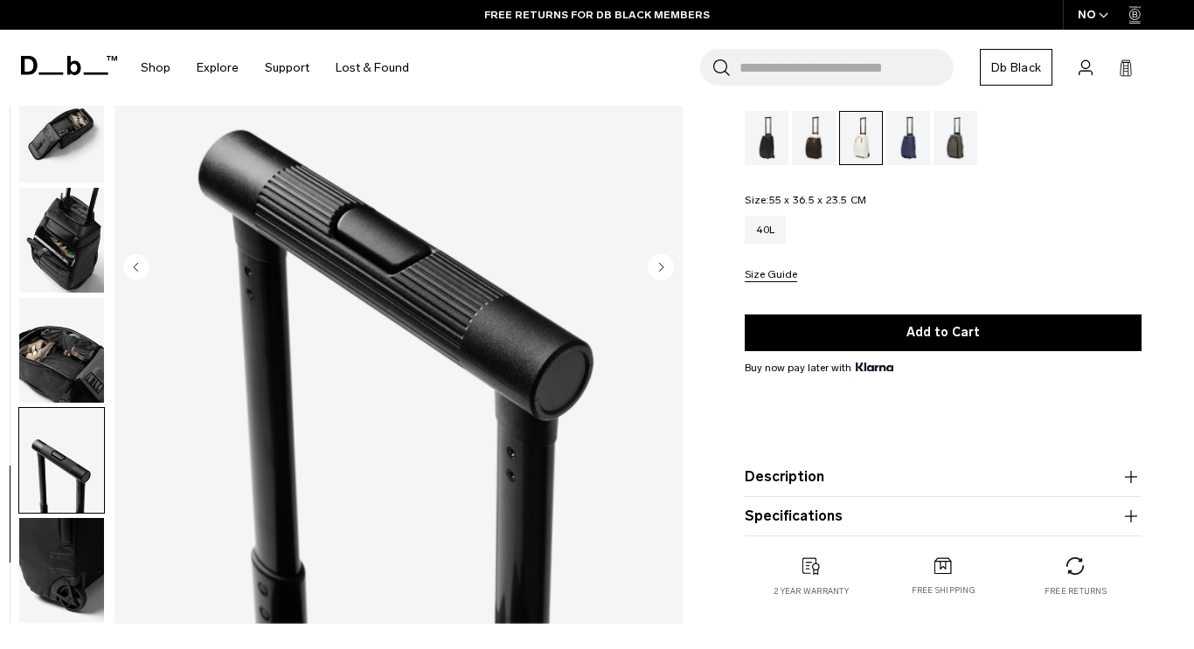
click at [659, 260] on circle "Next slide" at bounding box center [660, 267] width 26 height 26
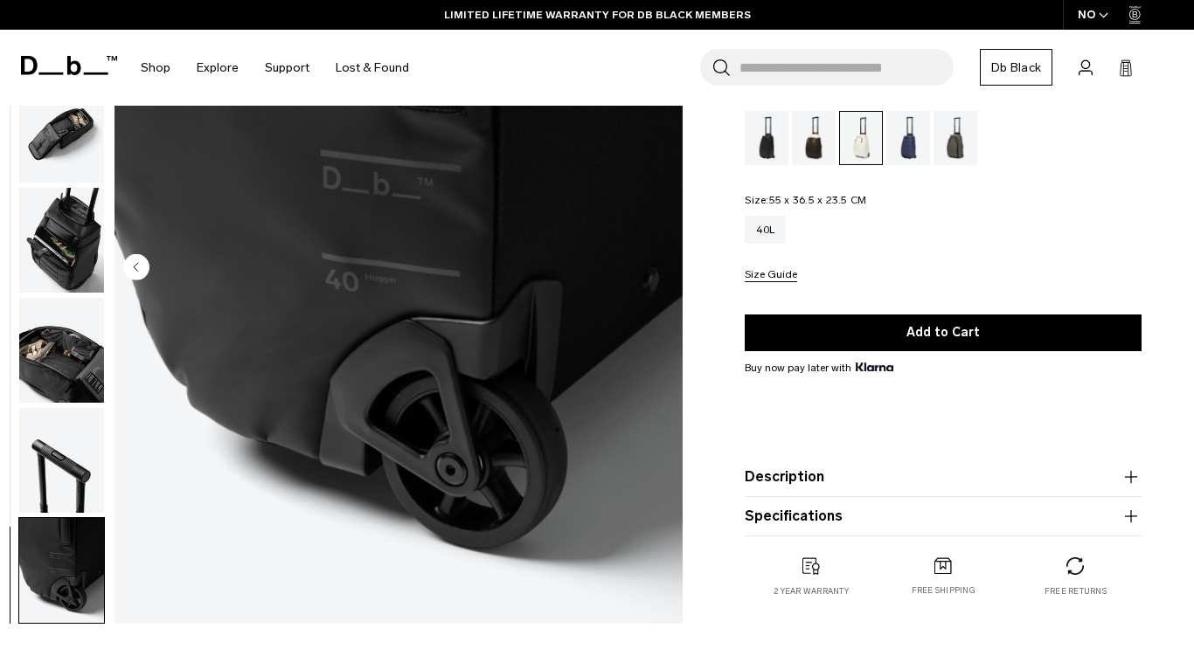
click at [809, 146] on div "Cappuccino" at bounding box center [814, 138] width 45 height 54
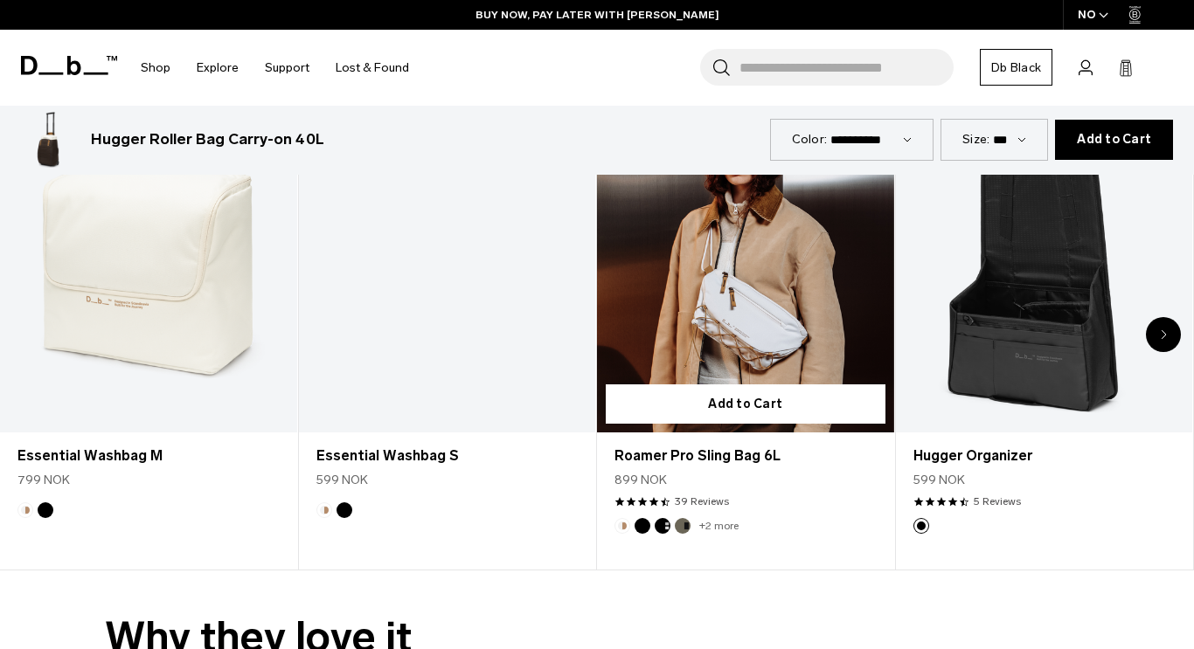
scroll to position [3546, 0]
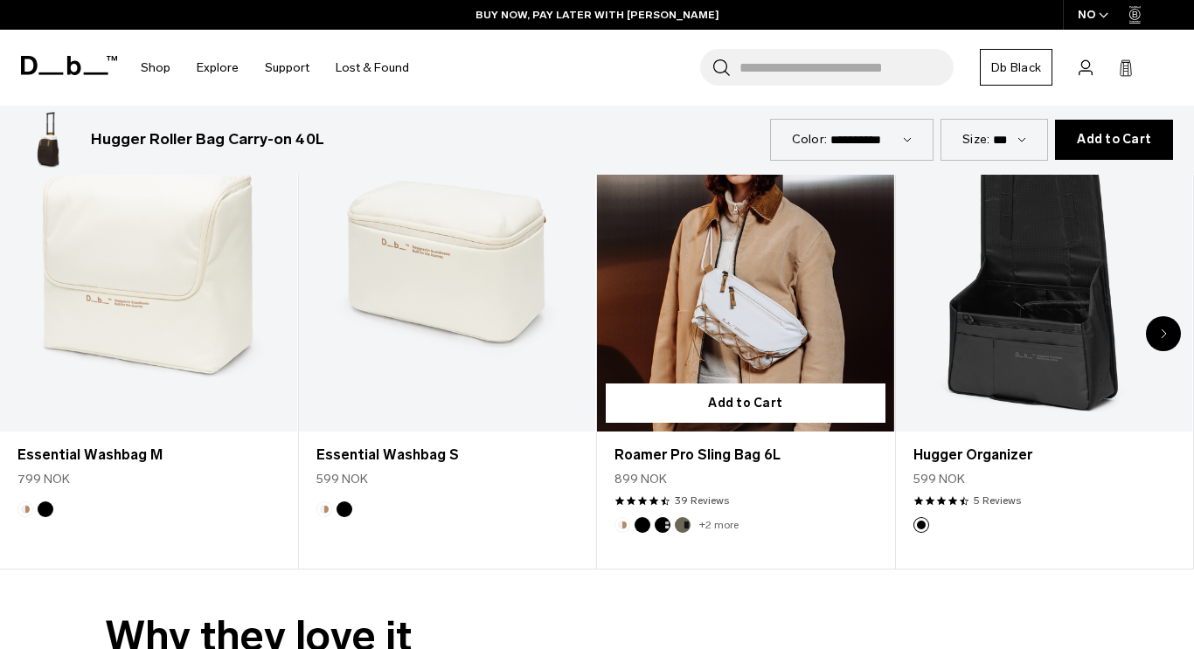
click at [756, 299] on link "Roamer Pro Sling Bag 6L" at bounding box center [745, 266] width 297 height 329
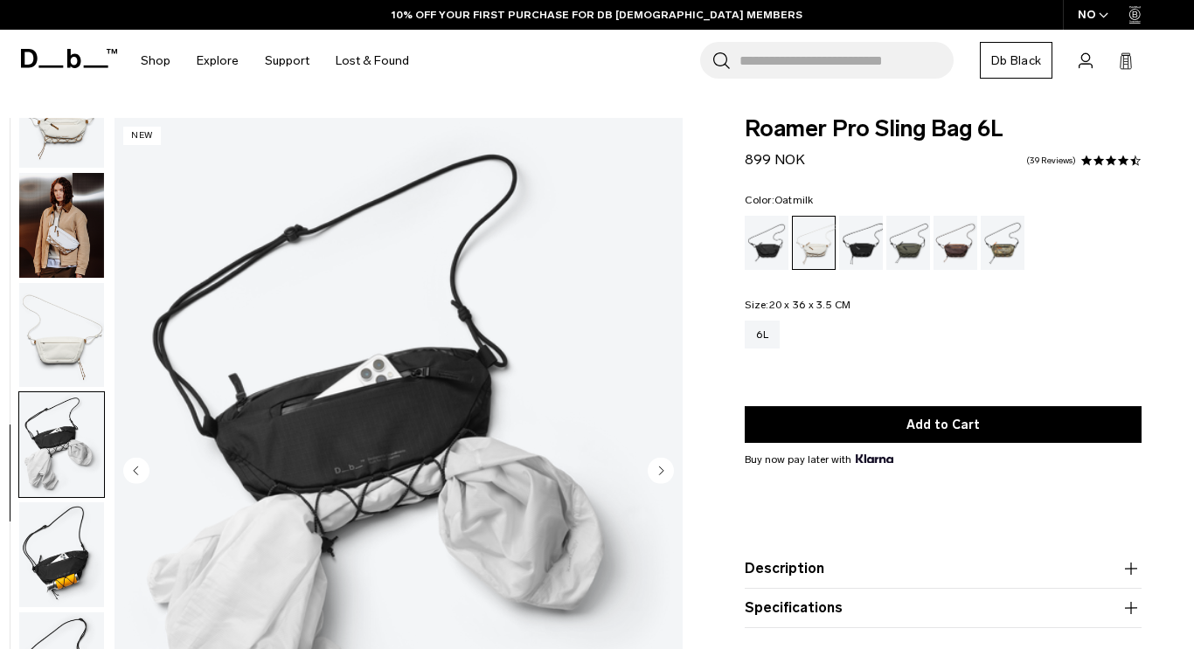
click at [56, 571] on img "button" at bounding box center [61, 554] width 85 height 105
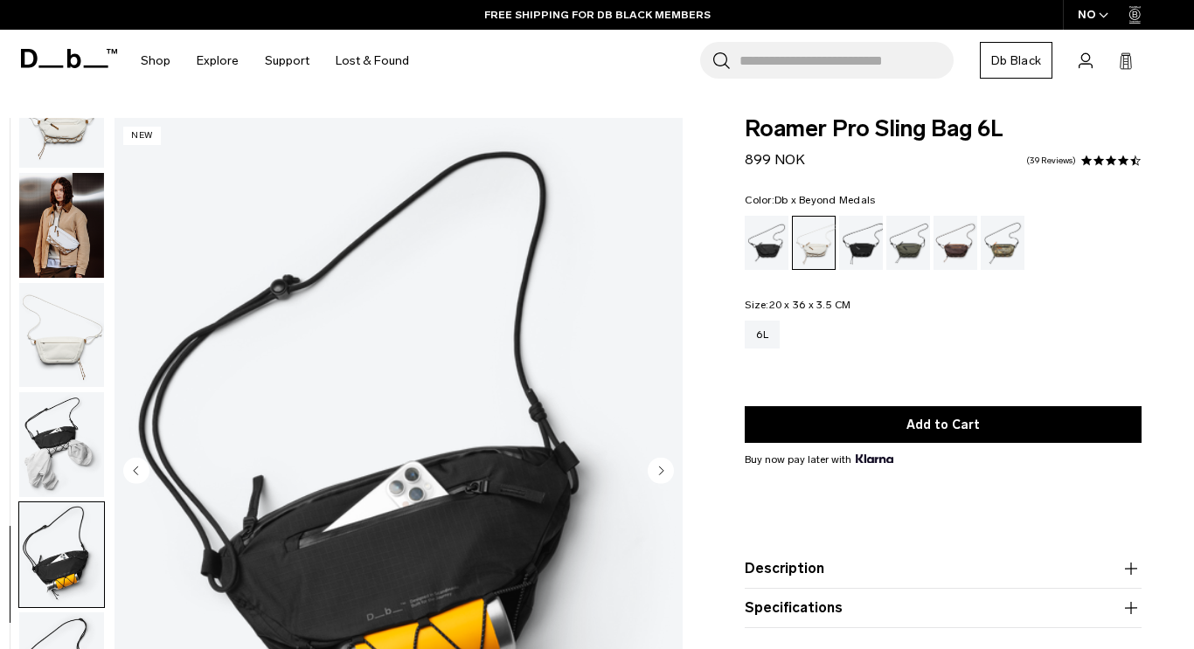
click at [996, 247] on div "Db x Beyond Medals" at bounding box center [1002, 243] width 45 height 54
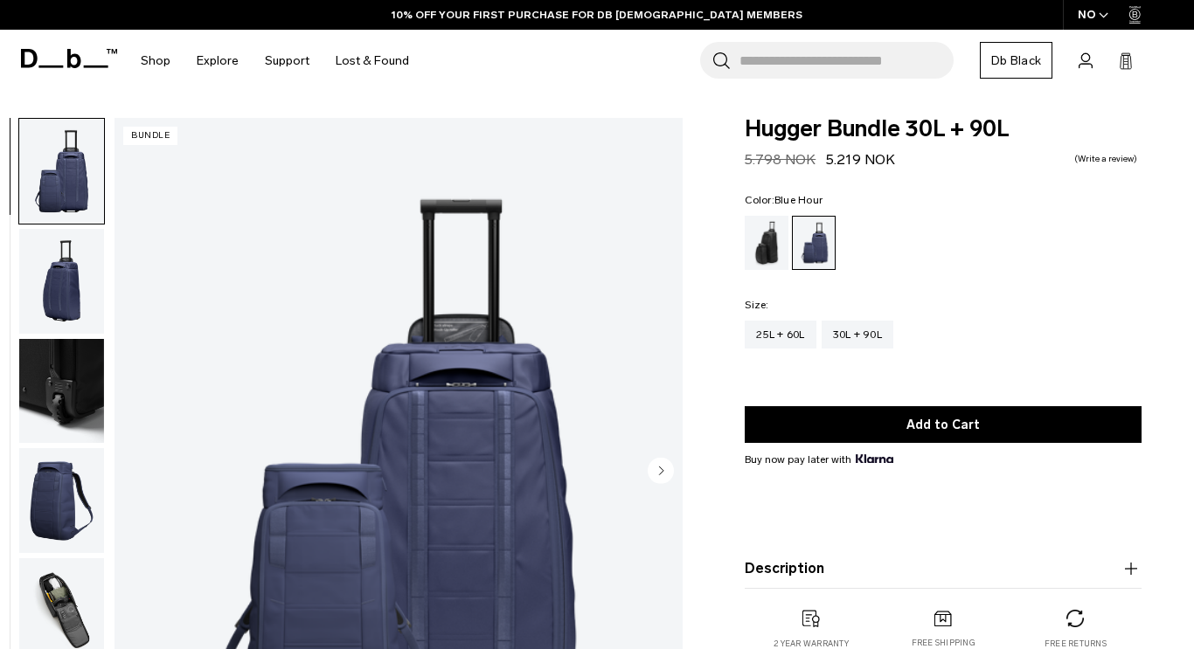
scroll to position [76, 0]
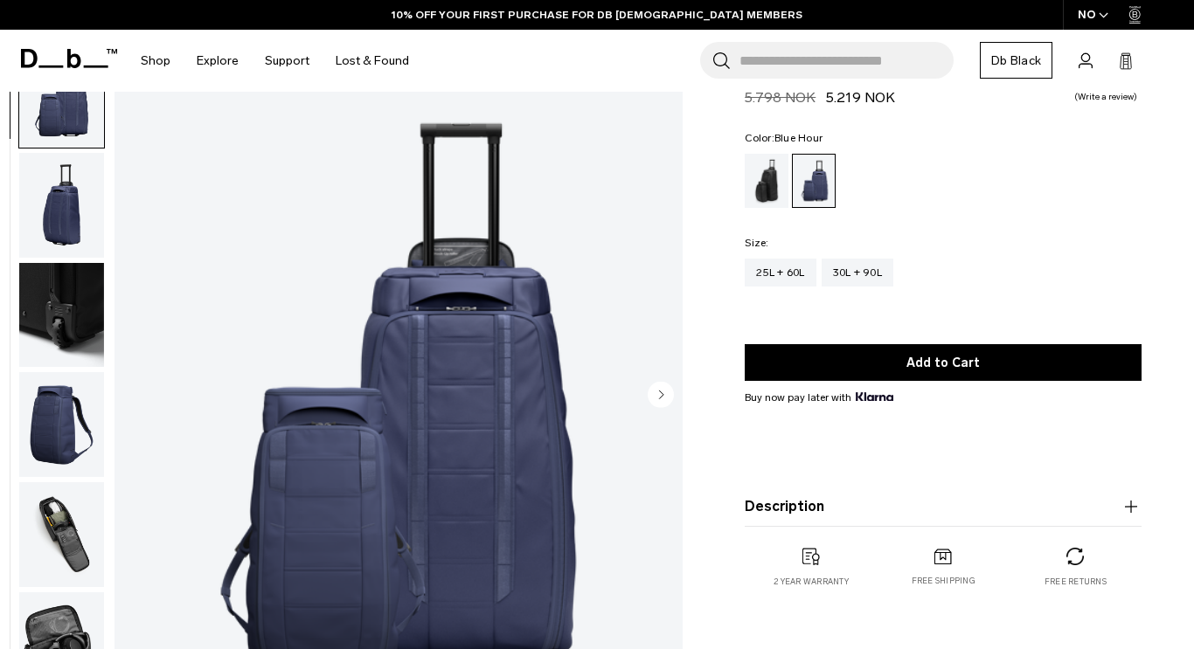
click at [58, 198] on img "button" at bounding box center [61, 205] width 85 height 105
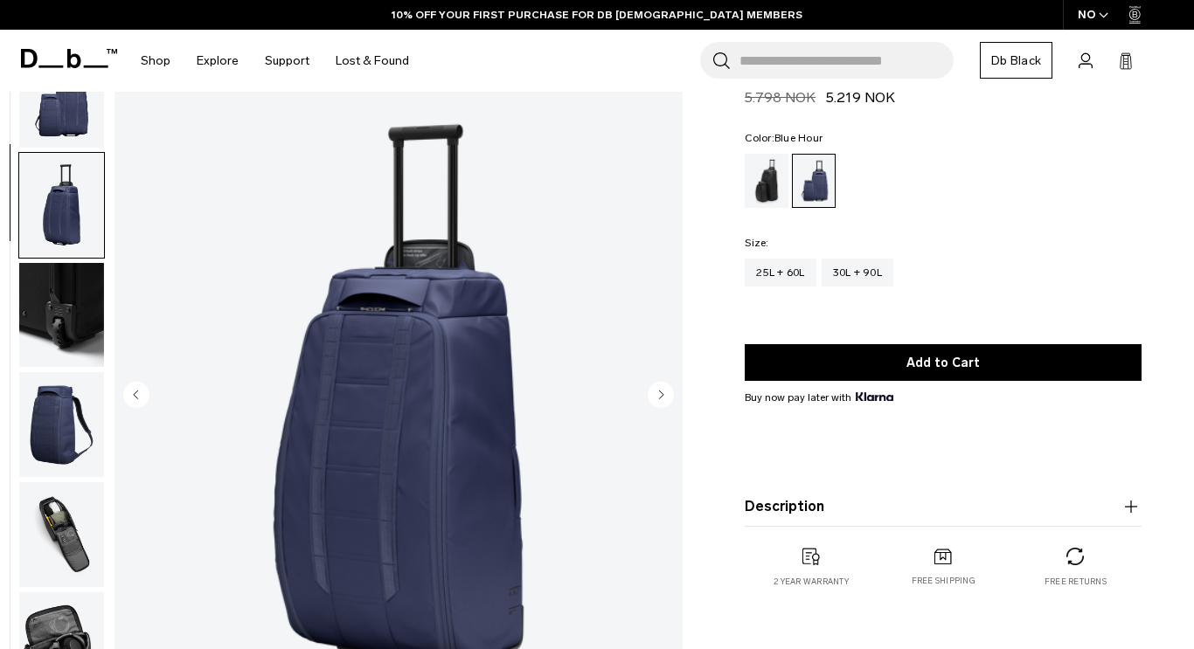
scroll to position [56, 0]
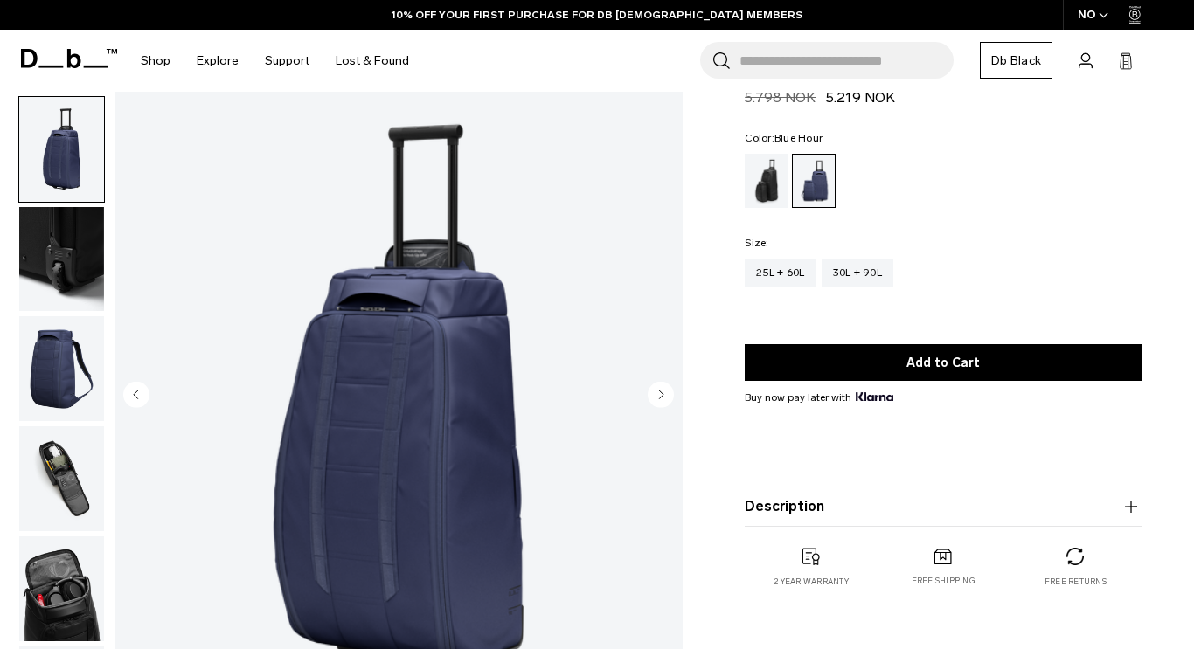
click at [55, 247] on img "button" at bounding box center [61, 259] width 85 height 105
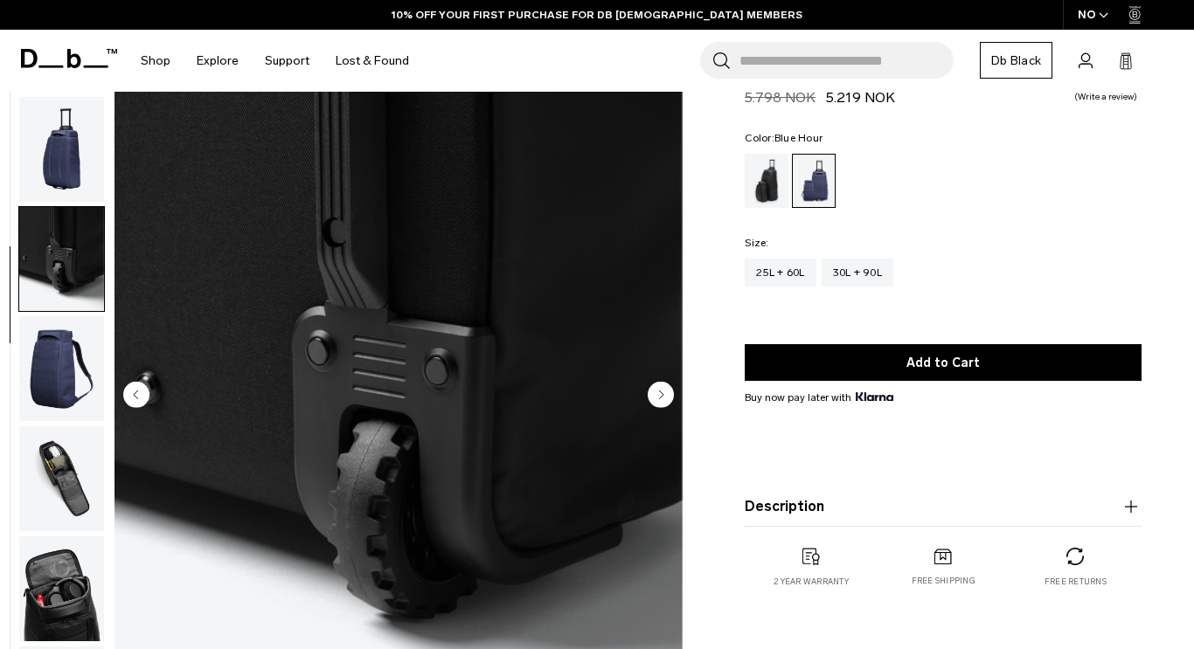
scroll to position [0, 0]
click at [48, 342] on img "button" at bounding box center [61, 368] width 85 height 105
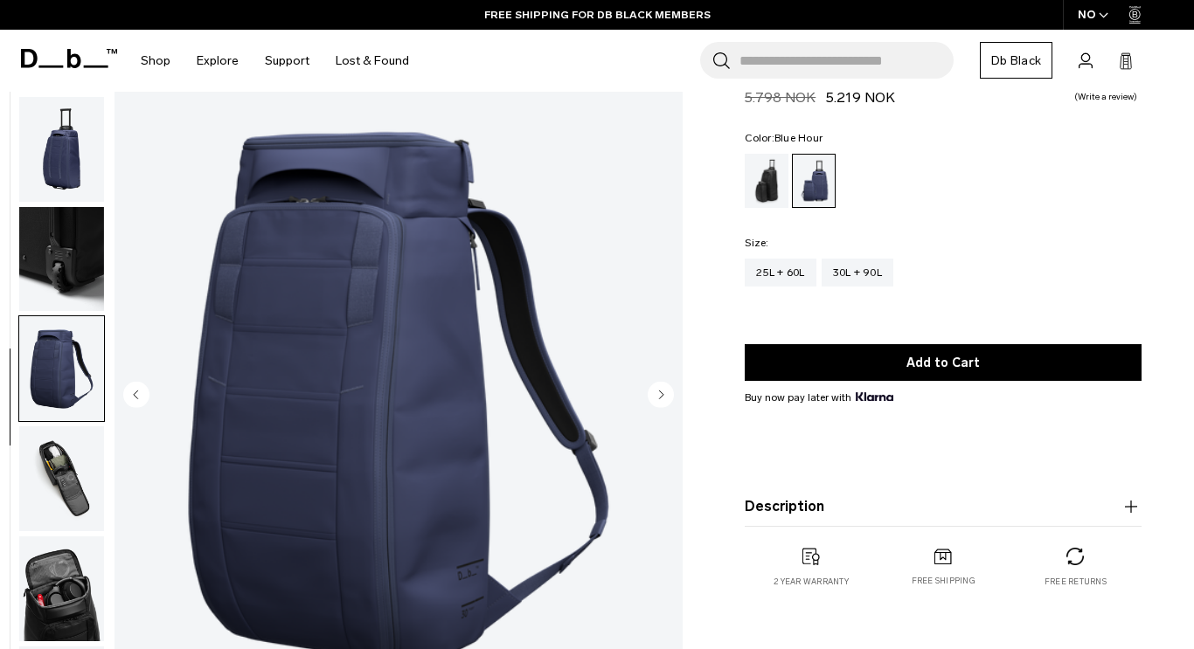
click at [52, 470] on img "button" at bounding box center [61, 478] width 85 height 105
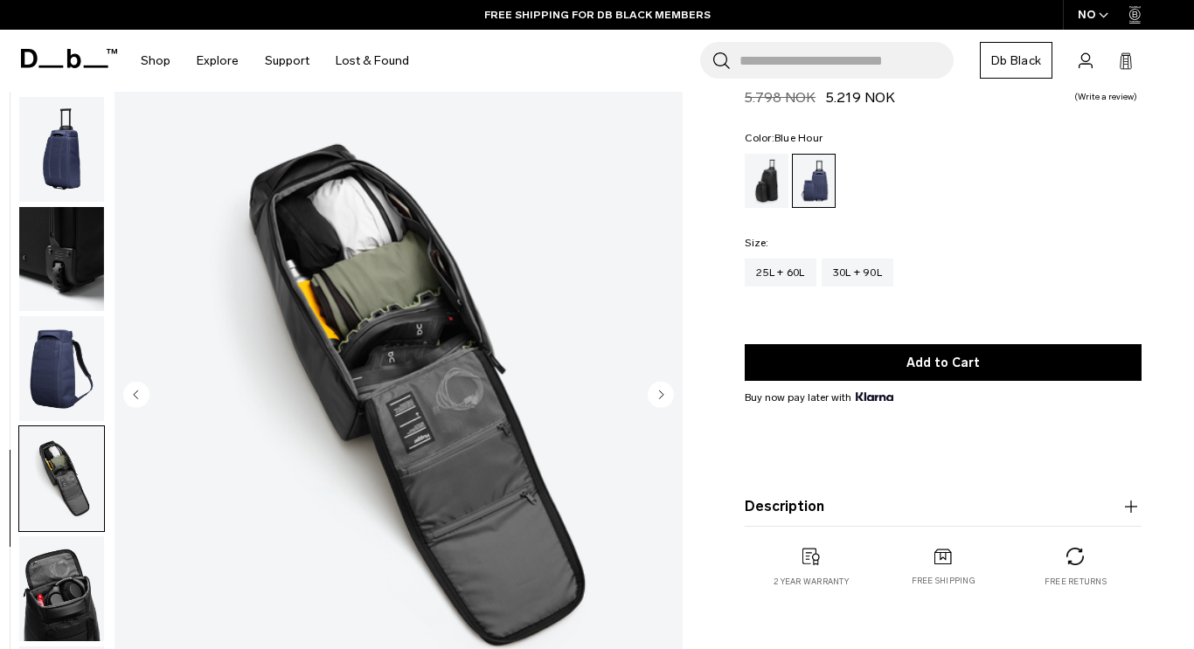
click at [39, 590] on img "button" at bounding box center [61, 588] width 85 height 105
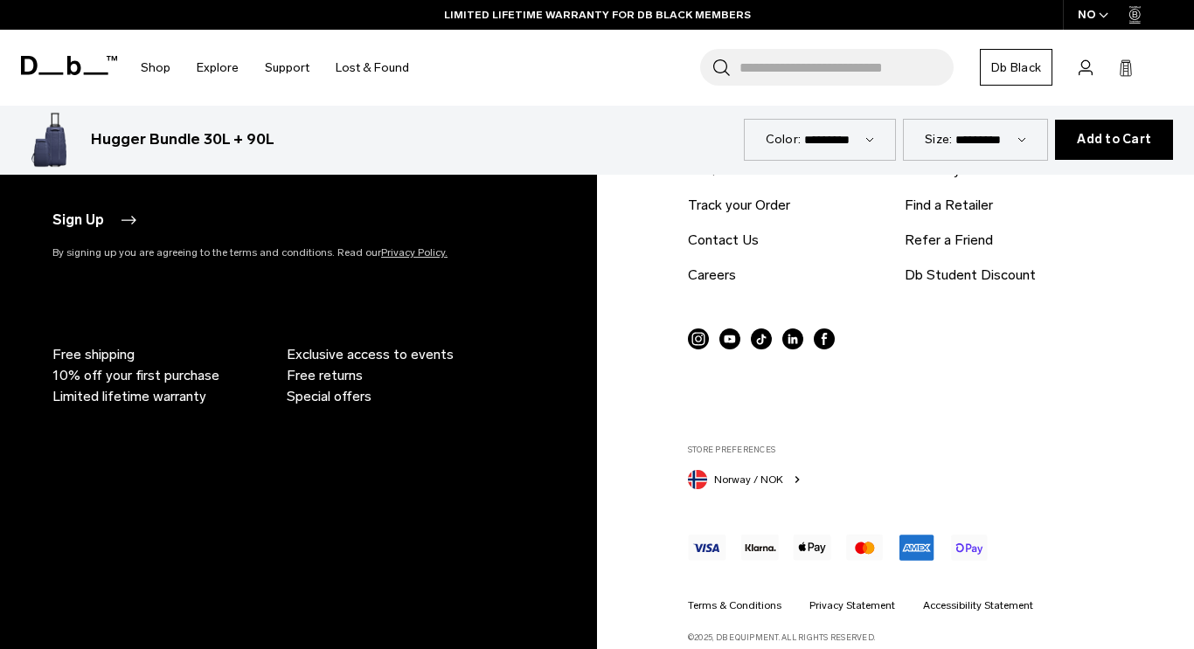
scroll to position [4262, 0]
